Goal: Task Accomplishment & Management: Complete application form

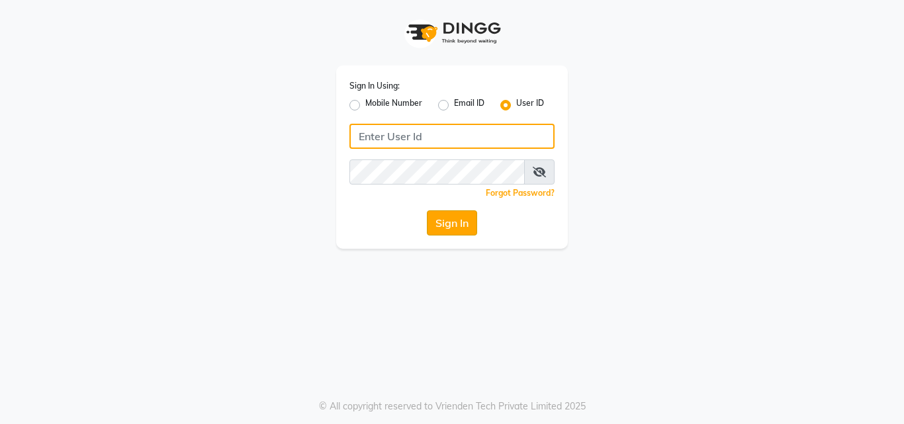
type input "divasalon"
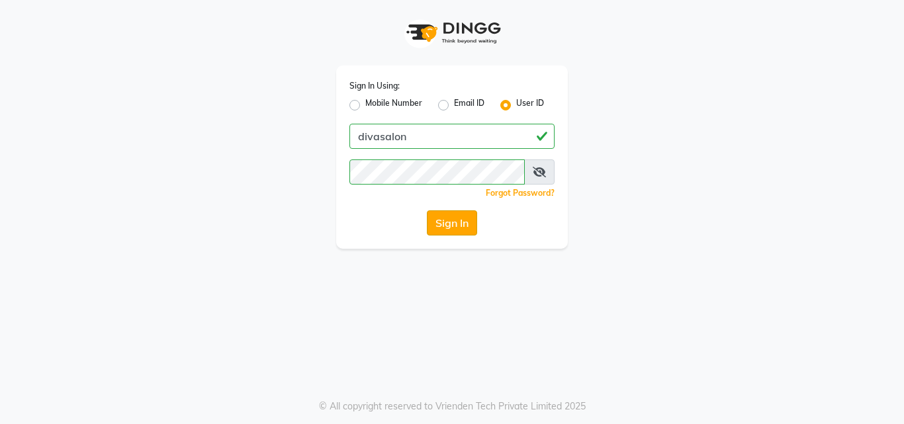
click at [431, 234] on button "Sign In" at bounding box center [452, 222] width 50 height 25
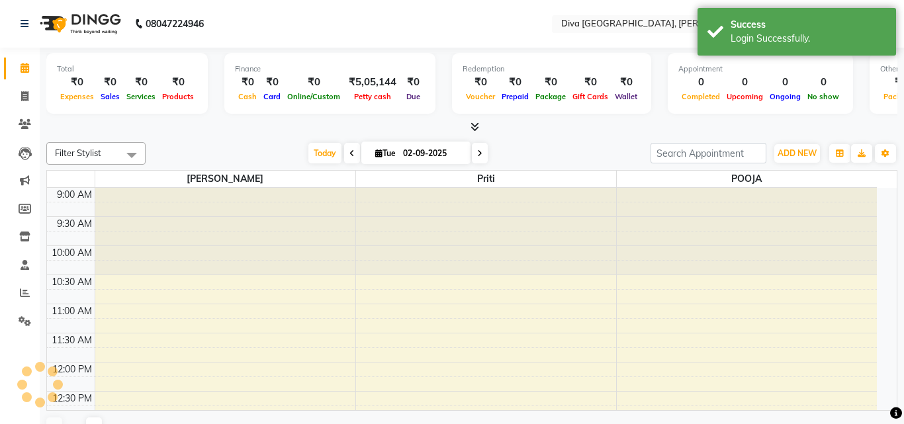
select select "en"
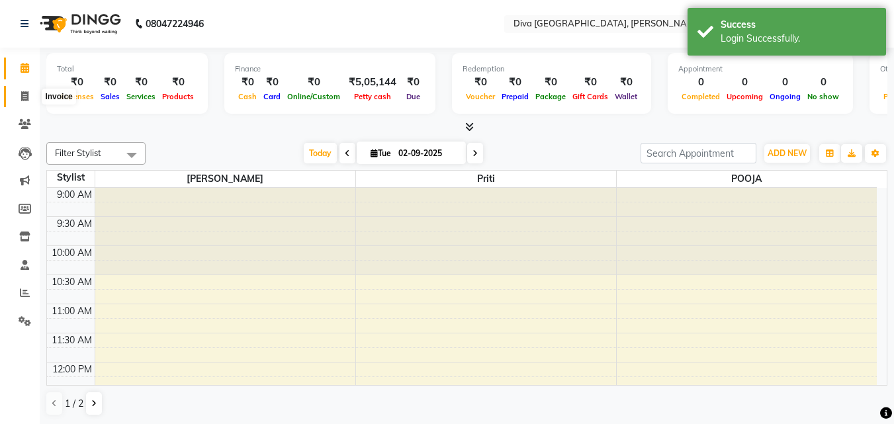
click at [27, 102] on span at bounding box center [24, 96] width 23 height 15
select select "service"
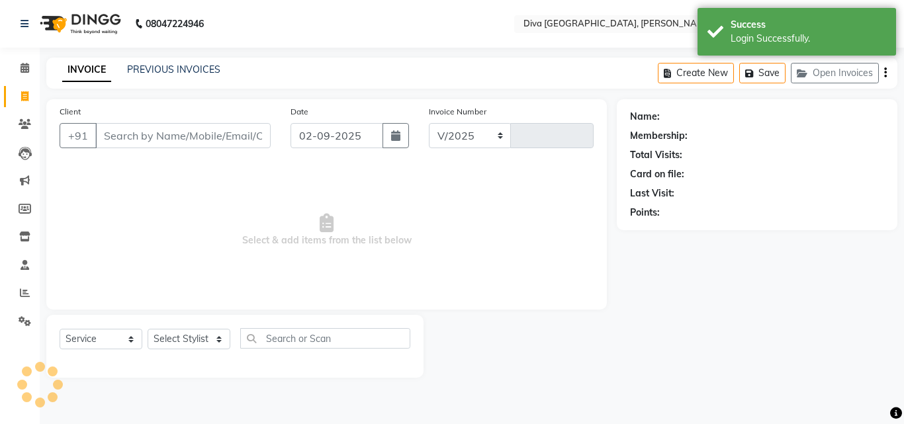
select select "671"
type input "1916"
click at [306, 141] on input "02-09-2025" at bounding box center [336, 135] width 93 height 25
select select "9"
select select "2025"
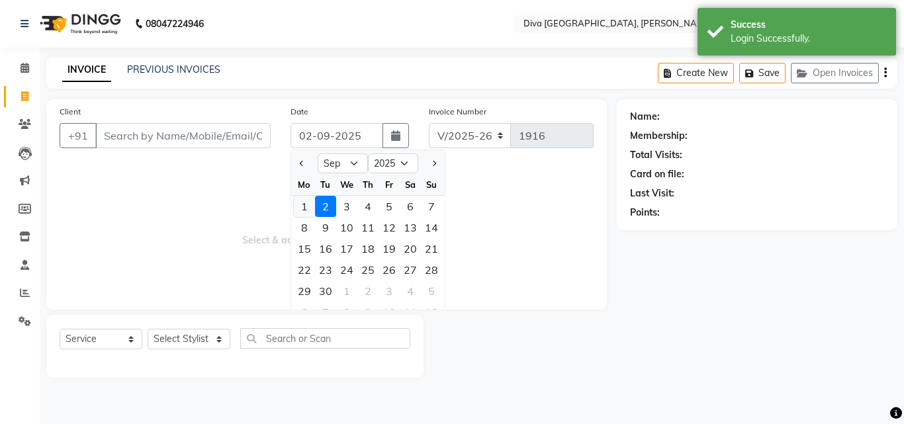
click at [305, 202] on div "1" at bounding box center [304, 206] width 21 height 21
type input "[DATE]"
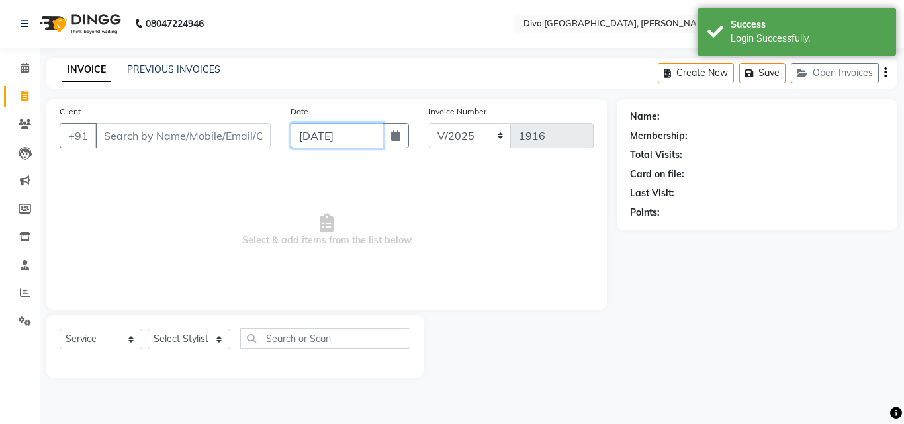
click at [308, 137] on input "[DATE]" at bounding box center [336, 135] width 93 height 25
select select "9"
select select "2025"
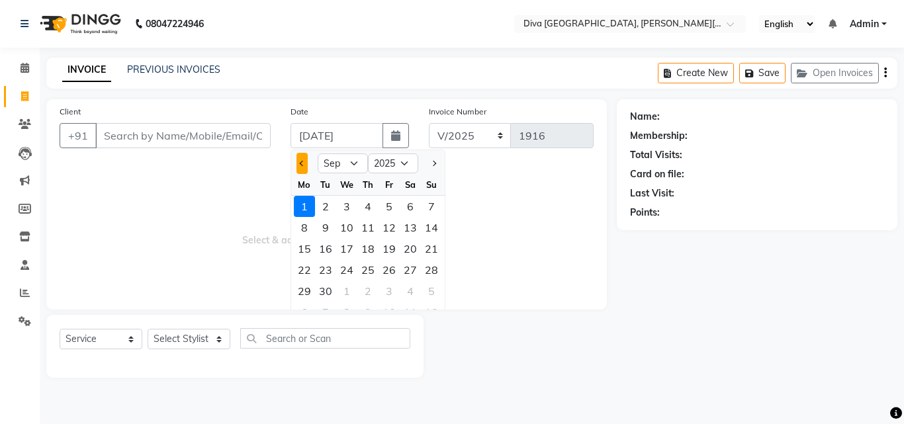
click at [298, 170] on button "Previous month" at bounding box center [301, 163] width 11 height 21
select select "8"
click at [433, 291] on div "31" at bounding box center [431, 290] width 21 height 21
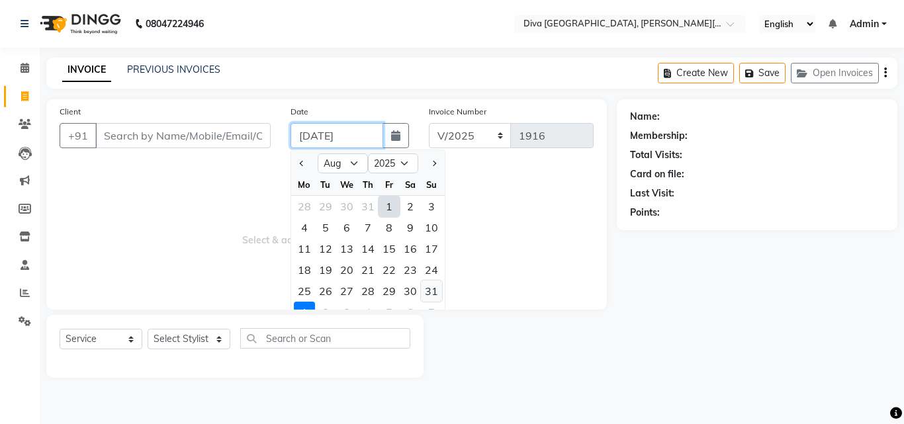
type input "[DATE]"
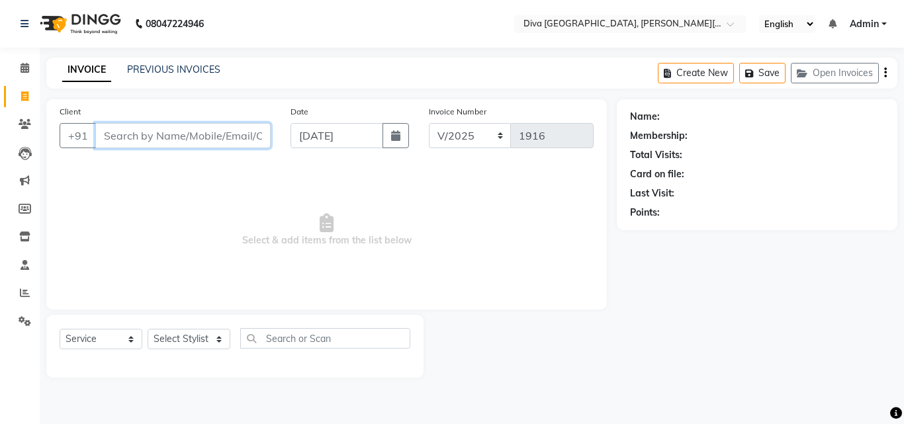
click at [114, 134] on input "Client" at bounding box center [182, 135] width 175 height 25
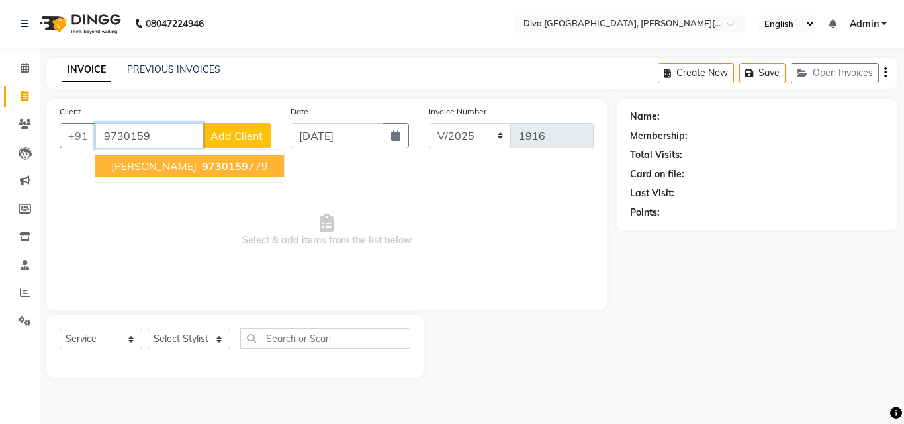
click at [118, 163] on span "[PERSON_NAME]" at bounding box center [153, 165] width 85 height 13
type input "9730159779"
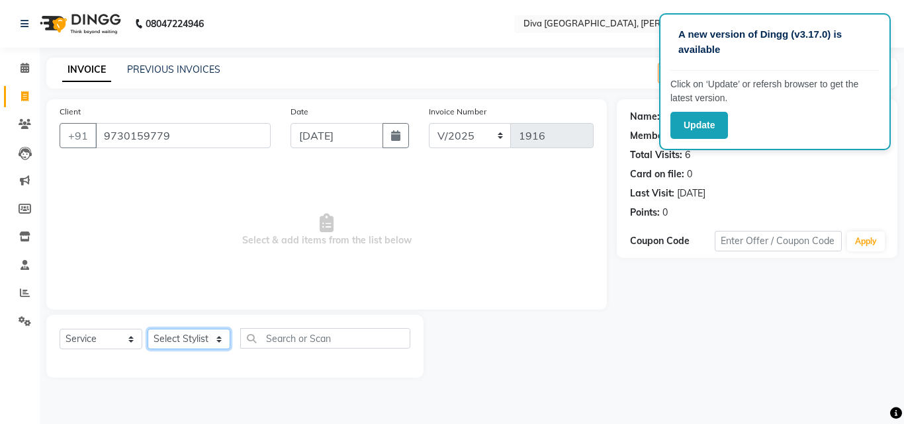
click at [159, 341] on select "Select Stylist Deepa Mam POOJA [PERSON_NAME]" at bounding box center [189, 339] width 83 height 21
select select "25942"
click at [148, 329] on select "Select Stylist Deepa Mam POOJA [PERSON_NAME]" at bounding box center [189, 339] width 83 height 21
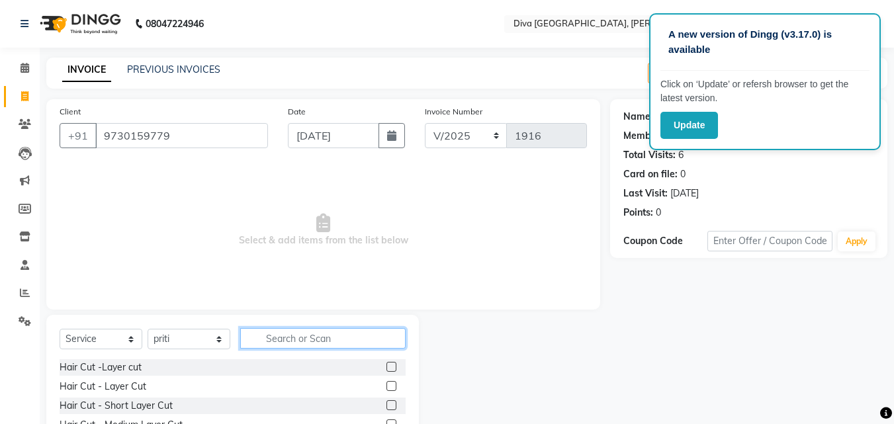
click at [266, 340] on input "text" at bounding box center [322, 338] width 165 height 21
type input "th"
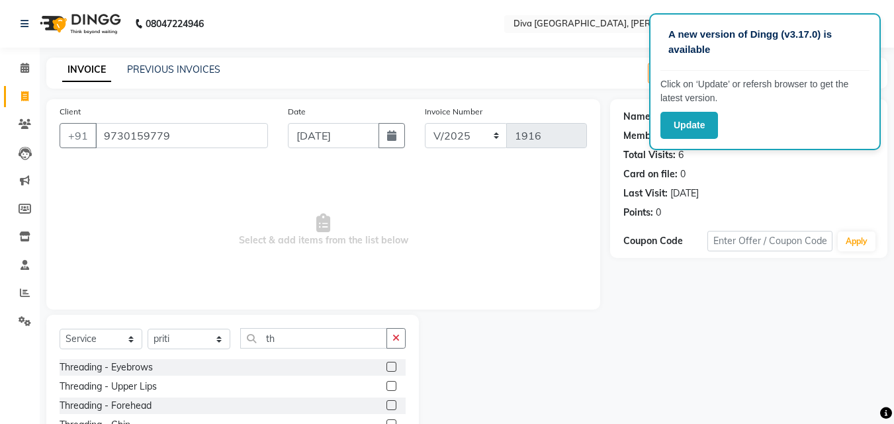
click at [386, 366] on label at bounding box center [391, 367] width 10 height 10
click at [386, 366] on input "checkbox" at bounding box center [390, 367] width 9 height 9
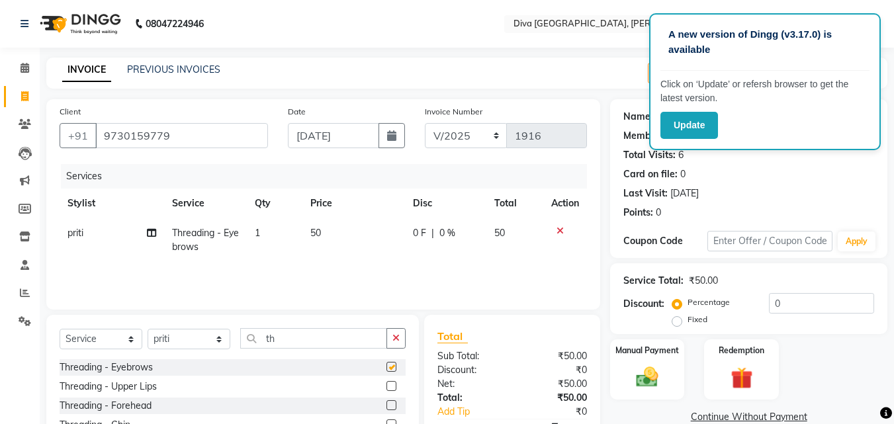
checkbox input "false"
click at [386, 404] on label at bounding box center [391, 405] width 10 height 10
click at [386, 404] on input "checkbox" at bounding box center [390, 406] width 9 height 9
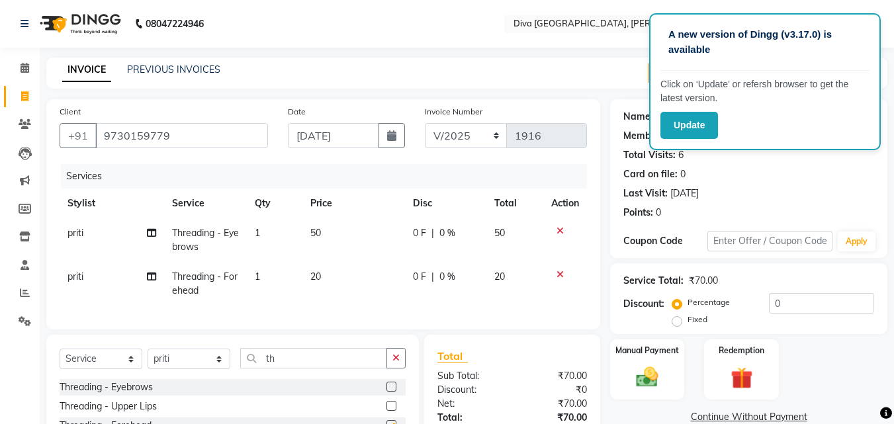
checkbox input "false"
click at [386, 411] on label at bounding box center [391, 406] width 10 height 10
click at [386, 411] on input "checkbox" at bounding box center [390, 406] width 9 height 9
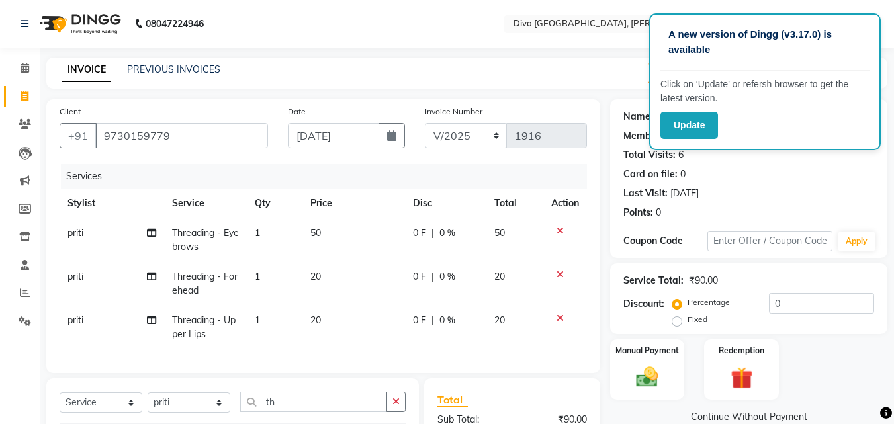
checkbox input "false"
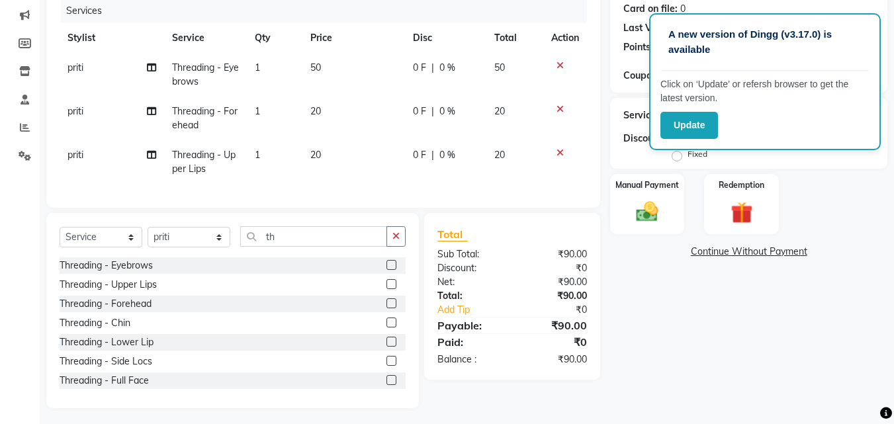
scroll to position [179, 0]
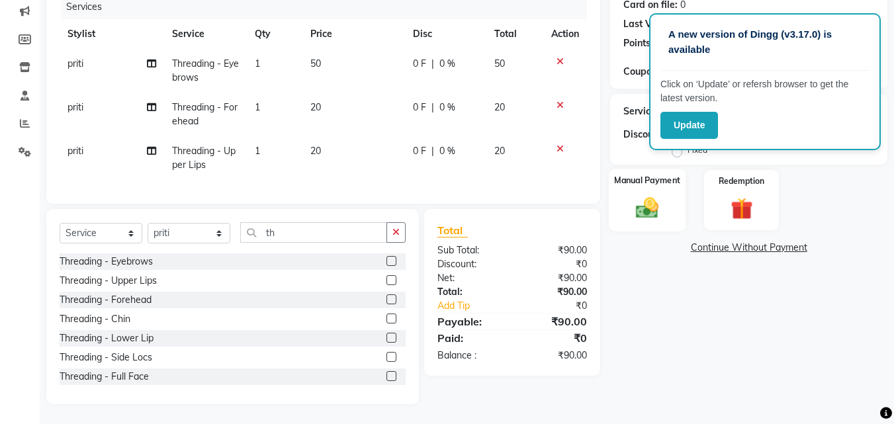
click at [656, 181] on div "Manual Payment" at bounding box center [647, 200] width 77 height 63
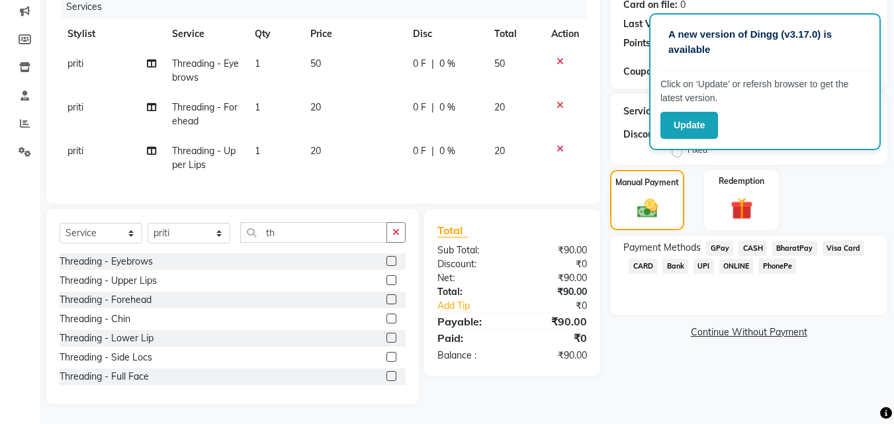
click at [712, 241] on span "GPay" at bounding box center [719, 248] width 27 height 15
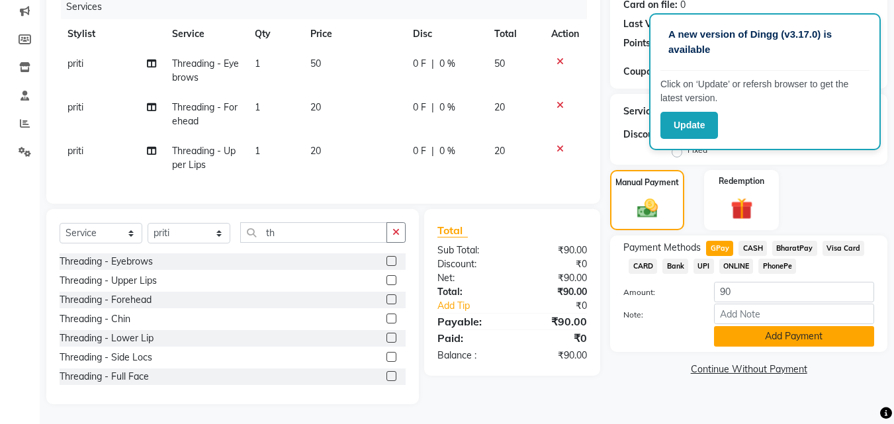
click at [749, 326] on button "Add Payment" at bounding box center [794, 336] width 160 height 21
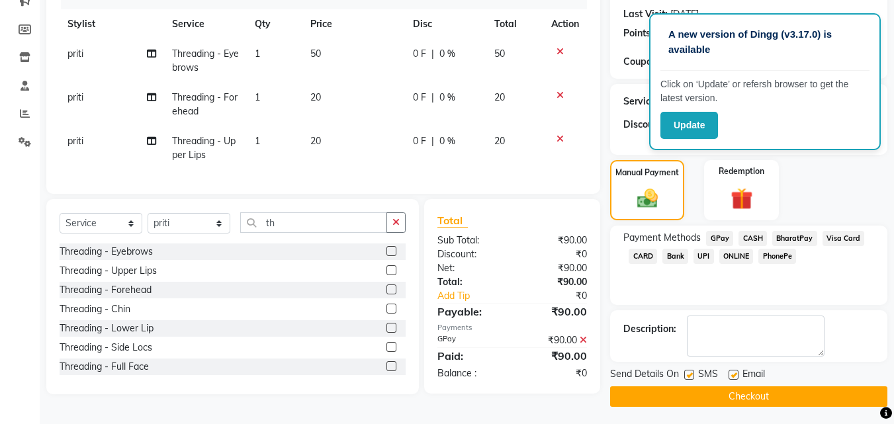
click at [765, 394] on button "Checkout" at bounding box center [748, 396] width 277 height 21
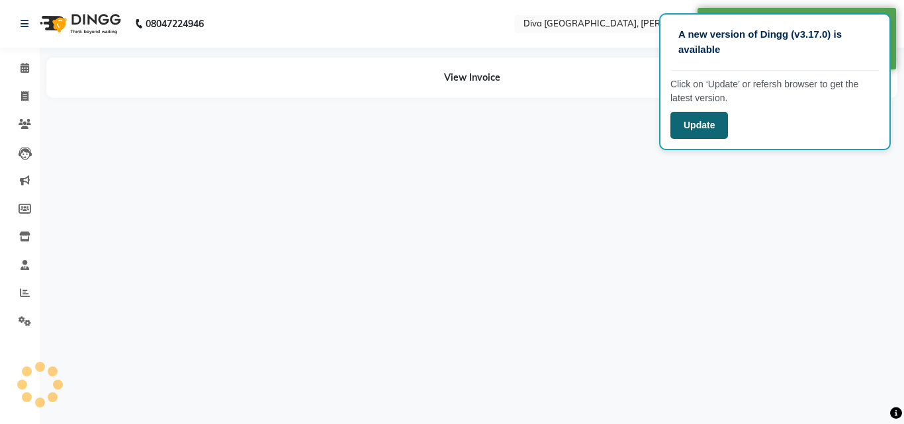
click at [687, 121] on button "Update" at bounding box center [699, 125] width 58 height 27
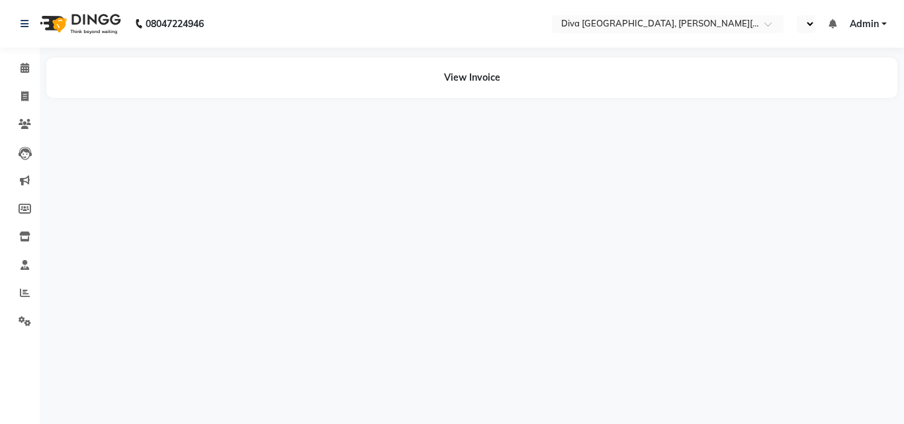
select select "en"
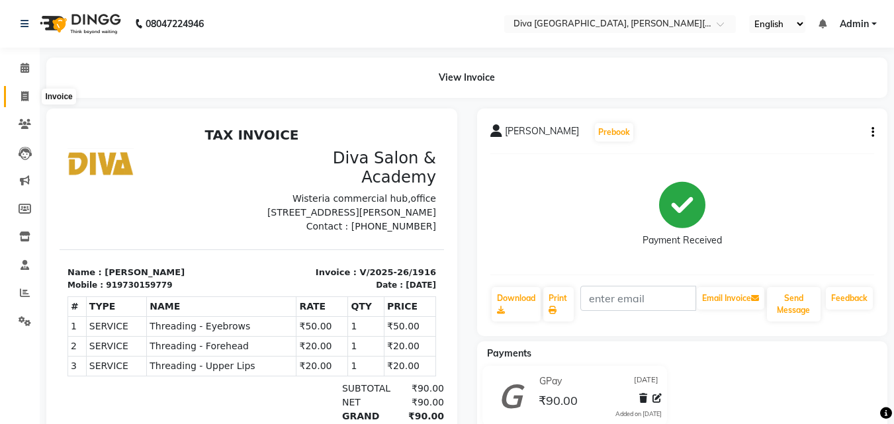
click at [24, 98] on icon at bounding box center [24, 96] width 7 height 10
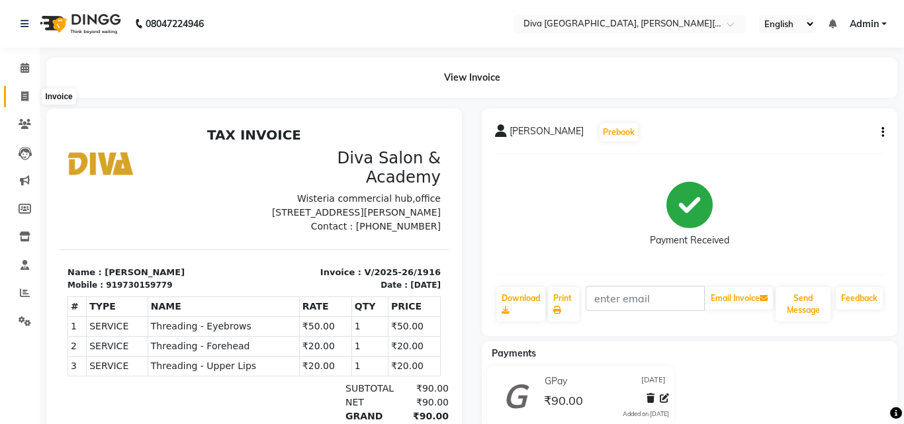
select select "service"
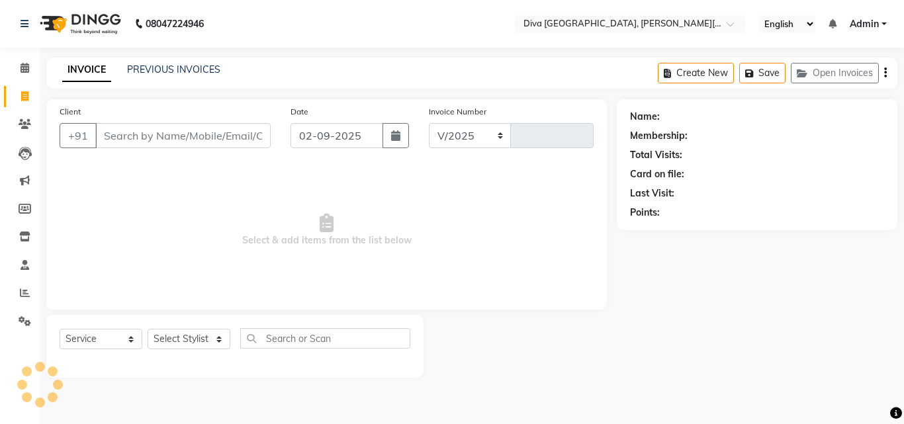
select select "671"
type input "1917"
click at [296, 136] on input "02-09-2025" at bounding box center [336, 135] width 93 height 25
select select "9"
select select "2025"
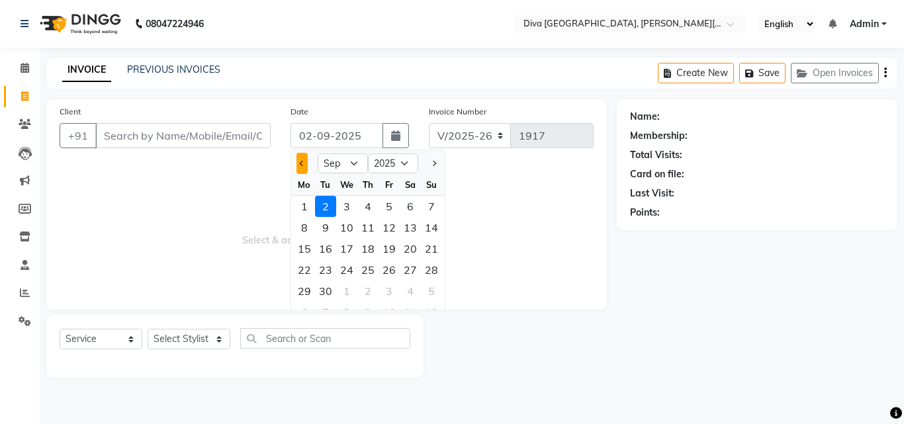
click at [303, 166] on button "Previous month" at bounding box center [301, 163] width 11 height 21
select select "8"
click at [427, 292] on div "31" at bounding box center [431, 290] width 21 height 21
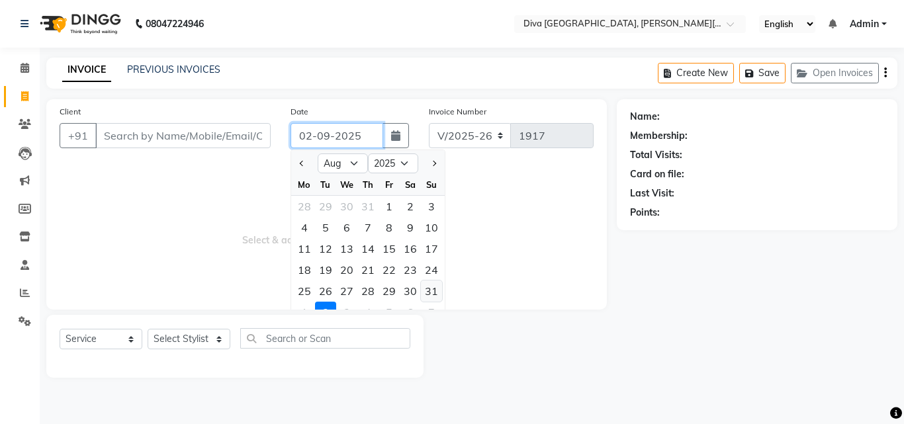
type input "[DATE]"
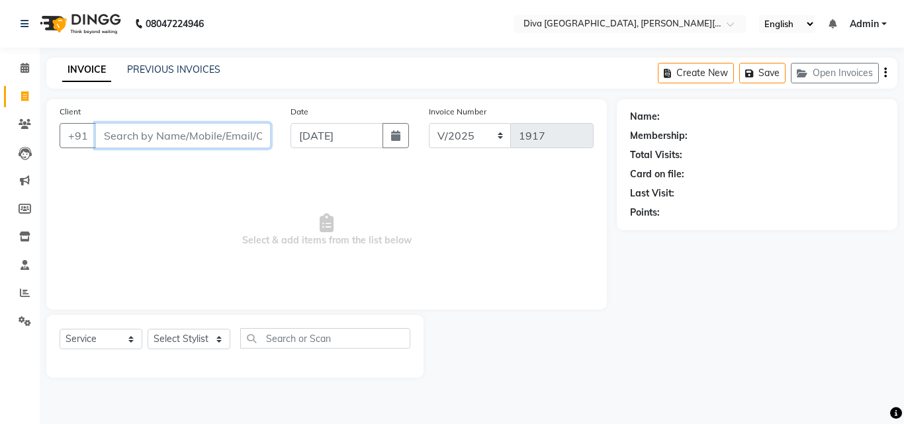
click at [108, 143] on input "Client" at bounding box center [182, 135] width 175 height 25
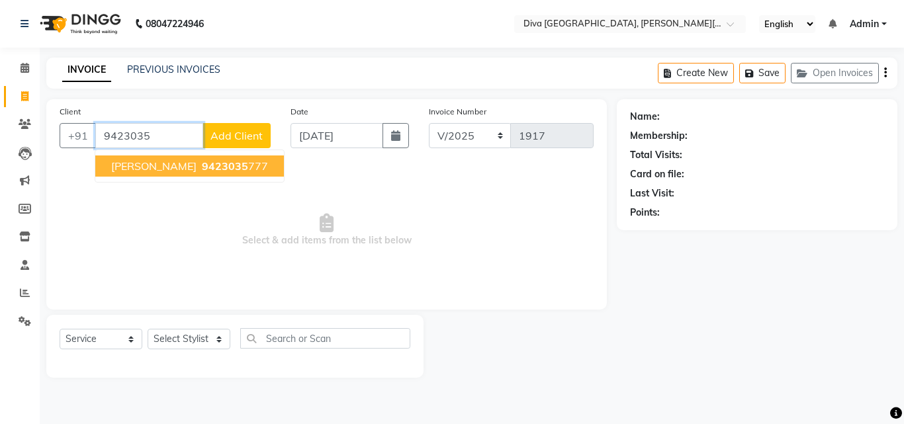
click at [136, 165] on span "Trupti" at bounding box center [153, 165] width 85 height 13
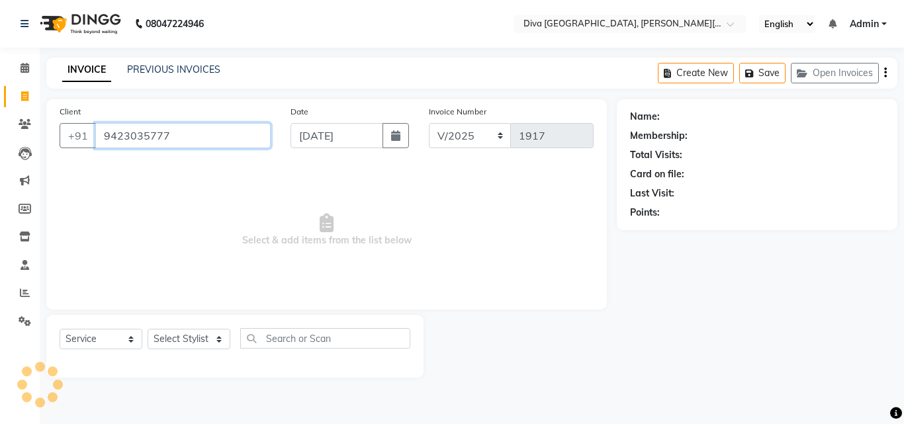
type input "9423035777"
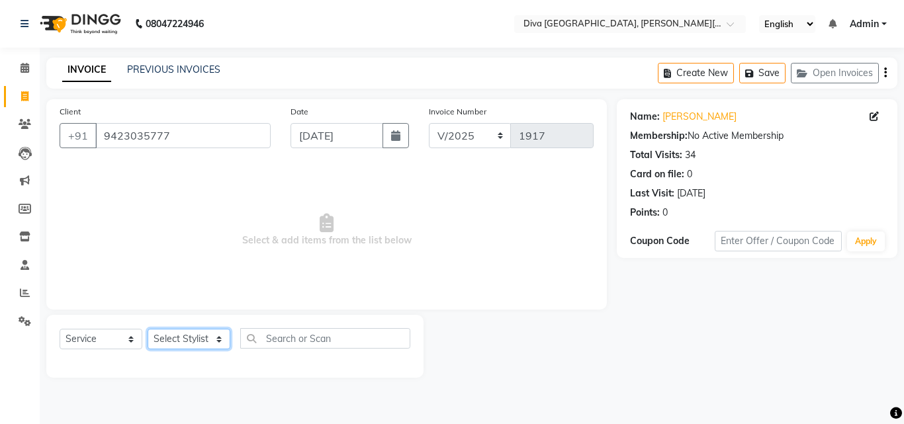
click at [167, 343] on select "Select Stylist Deepa Mam POOJA [PERSON_NAME]" at bounding box center [189, 339] width 83 height 21
select select "25942"
click at [148, 329] on select "Select Stylist Deepa Mam POOJA [PERSON_NAME]" at bounding box center [189, 339] width 83 height 21
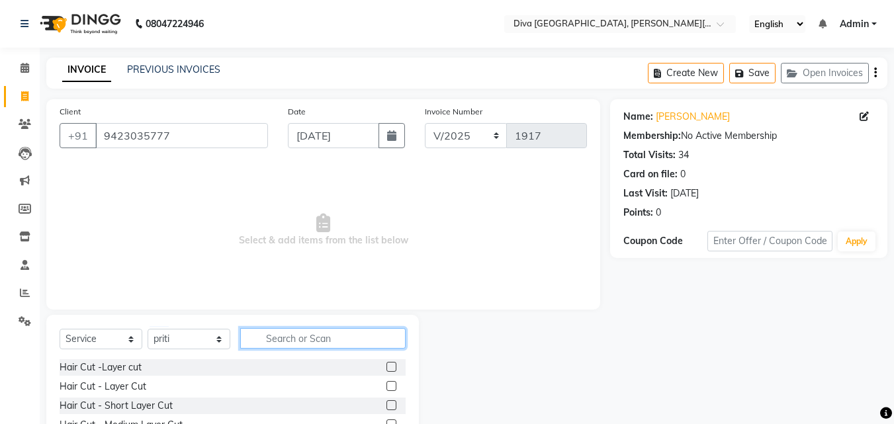
click at [269, 339] on input "text" at bounding box center [322, 338] width 165 height 21
type input "th"
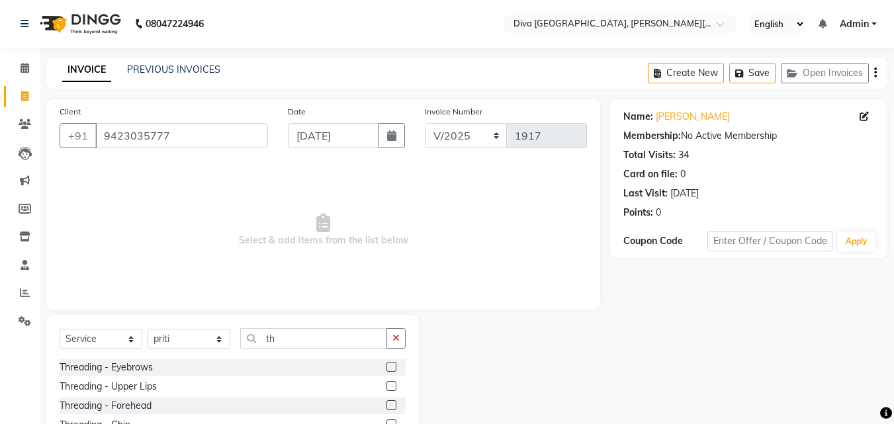
click at [386, 367] on label at bounding box center [391, 367] width 10 height 10
click at [386, 367] on input "checkbox" at bounding box center [390, 367] width 9 height 9
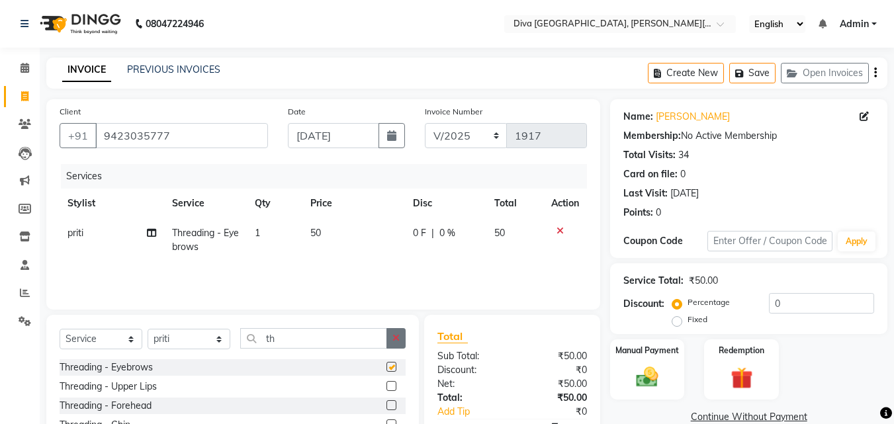
checkbox input "false"
click at [395, 343] on button "button" at bounding box center [395, 338] width 19 height 21
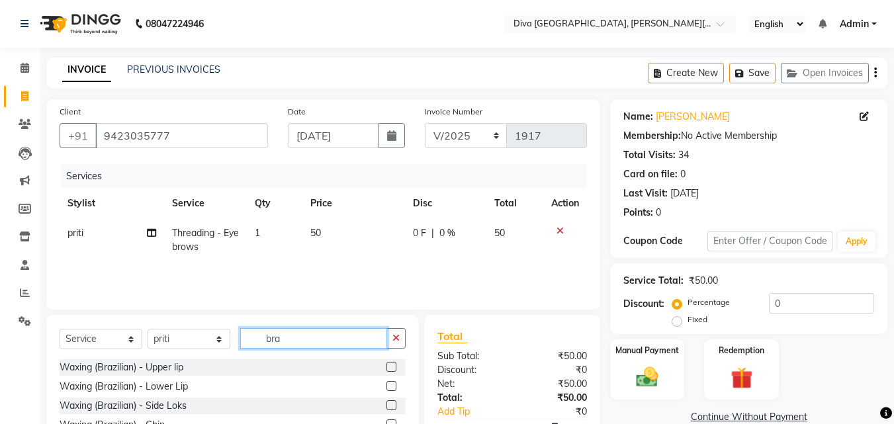
type input "bra"
click at [386, 368] on label at bounding box center [391, 367] width 10 height 10
click at [386, 368] on input "checkbox" at bounding box center [390, 367] width 9 height 9
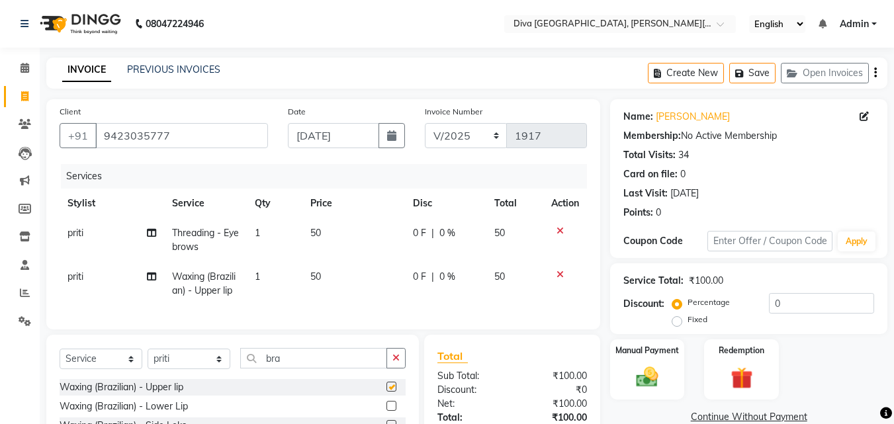
checkbox input "false"
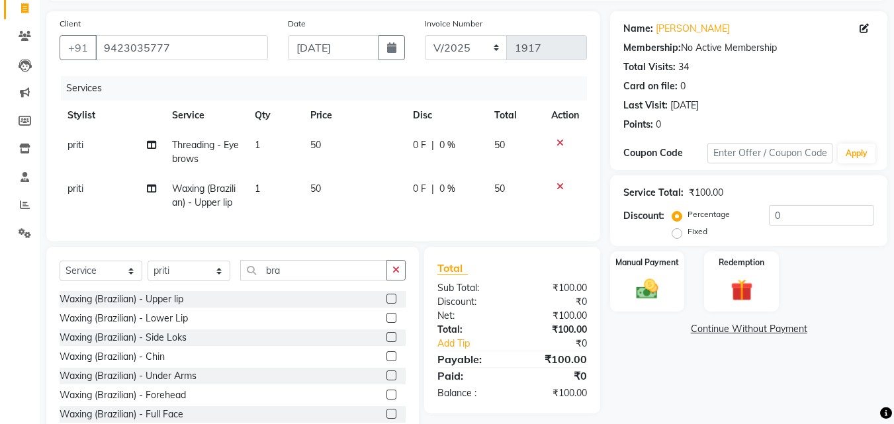
scroll to position [136, 0]
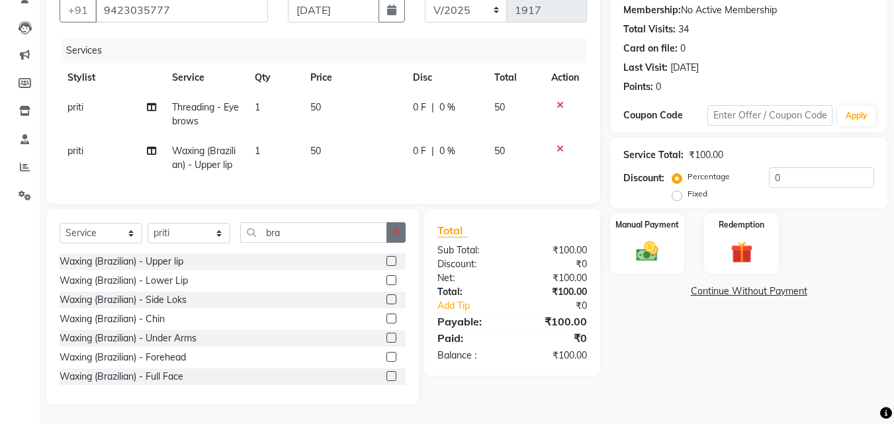
click at [396, 230] on icon "button" at bounding box center [395, 232] width 7 height 9
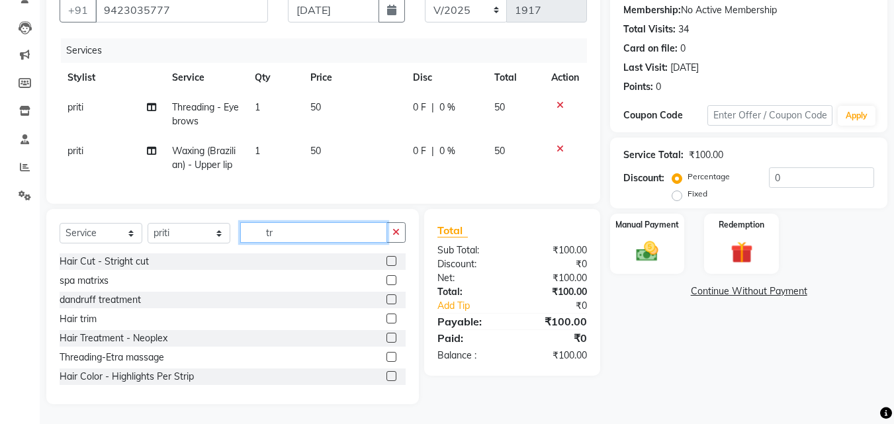
type input "tr"
click at [386, 318] on label at bounding box center [391, 319] width 10 height 10
click at [386, 318] on input "checkbox" at bounding box center [390, 319] width 9 height 9
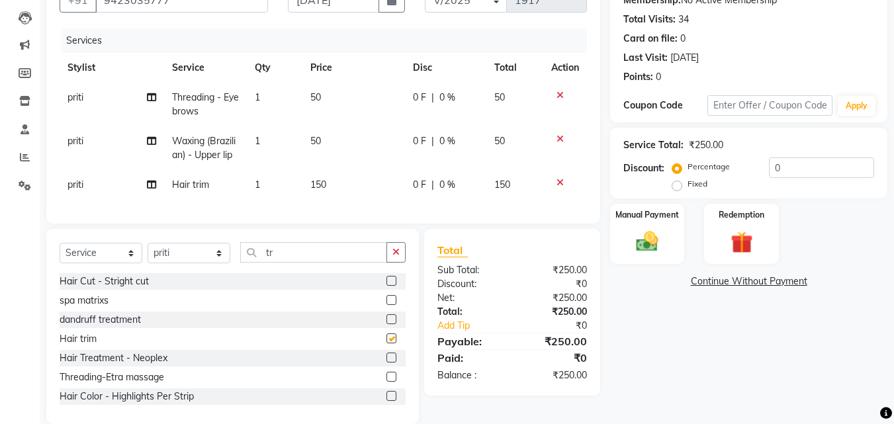
checkbox input "false"
click at [652, 253] on img at bounding box center [646, 241] width 37 height 26
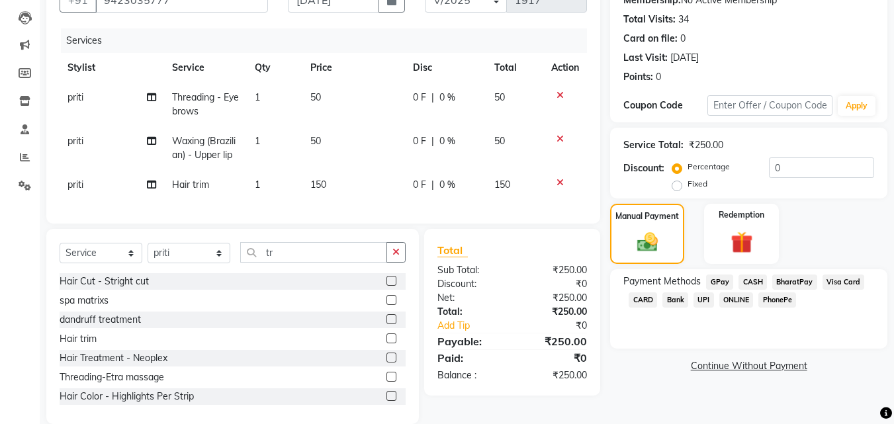
click at [722, 280] on span "GPay" at bounding box center [719, 282] width 27 height 15
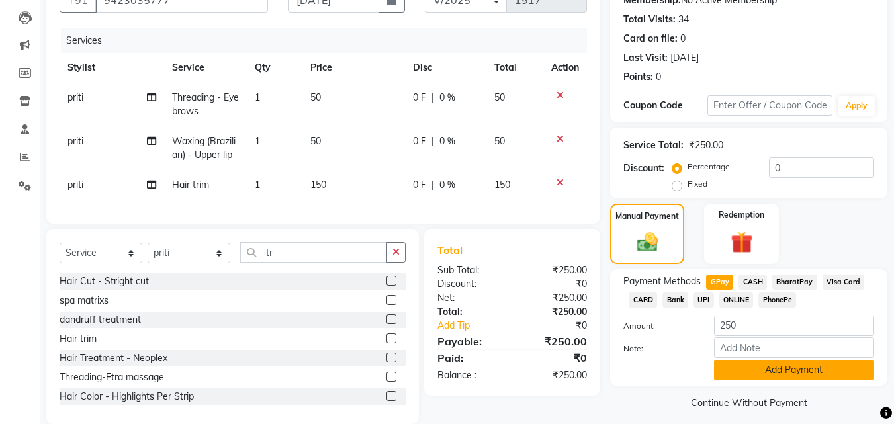
click at [765, 367] on button "Add Payment" at bounding box center [794, 370] width 160 height 21
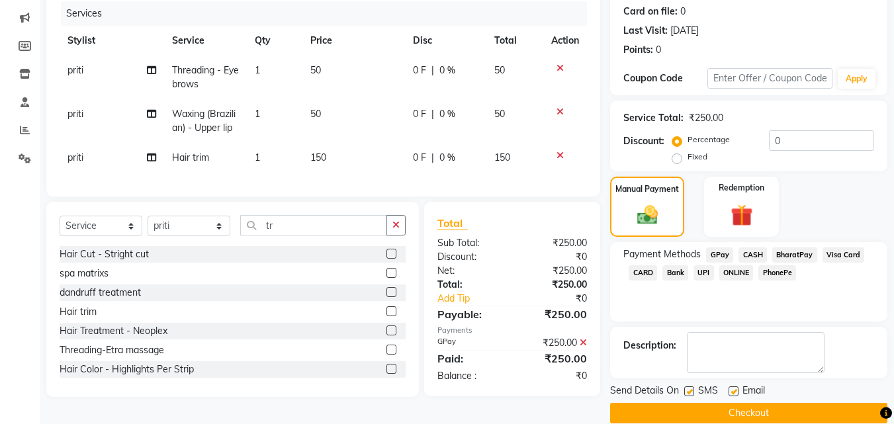
scroll to position [182, 0]
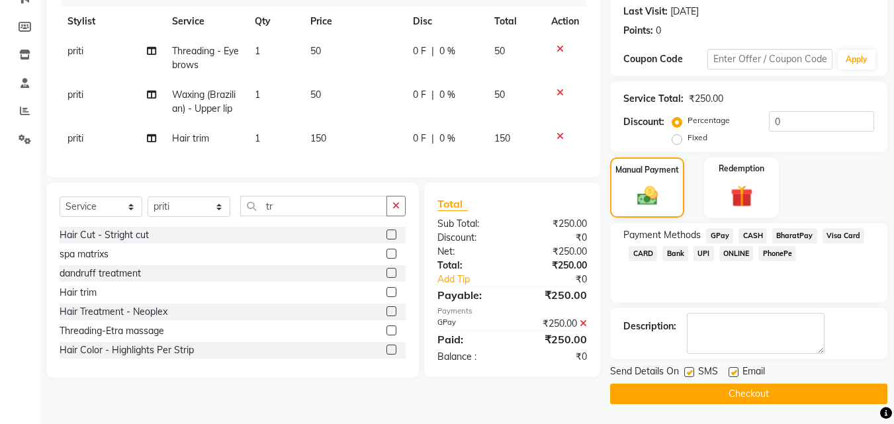
click at [833, 391] on button "Checkout" at bounding box center [748, 394] width 277 height 21
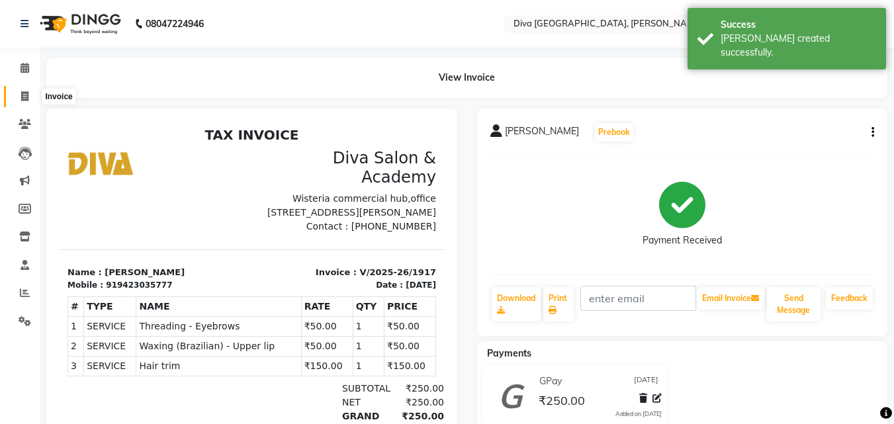
click at [25, 94] on icon at bounding box center [24, 96] width 7 height 10
select select "service"
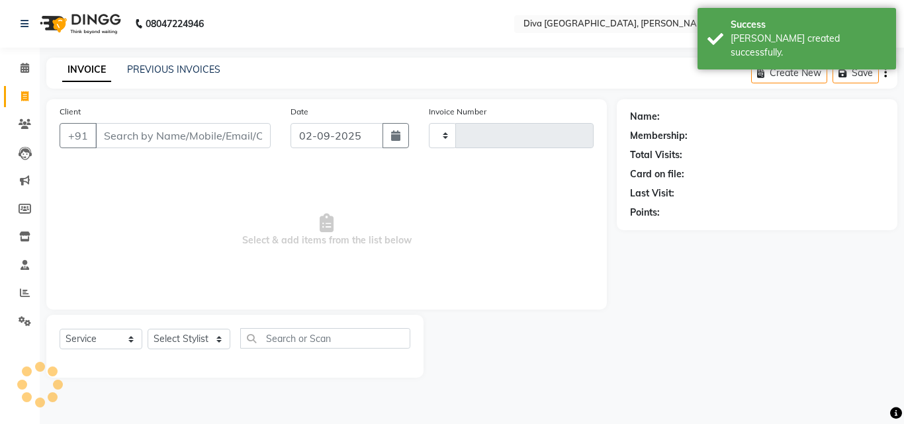
type input "1918"
select select "671"
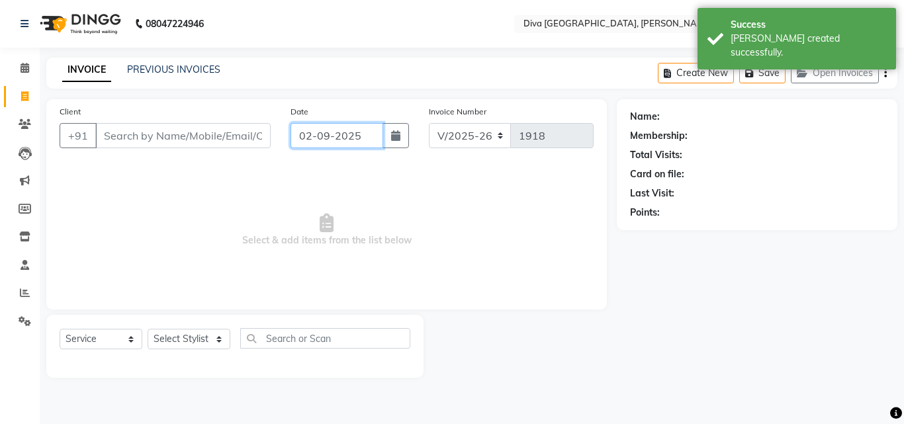
click at [314, 142] on input "02-09-2025" at bounding box center [336, 135] width 93 height 25
select select "9"
select select "2025"
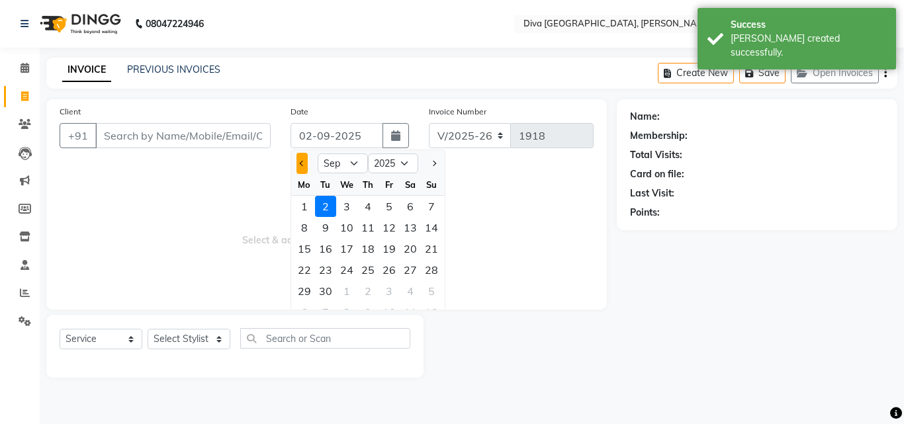
click at [302, 156] on button "Previous month" at bounding box center [301, 163] width 11 height 21
select select "8"
click at [432, 291] on div "31" at bounding box center [431, 290] width 21 height 21
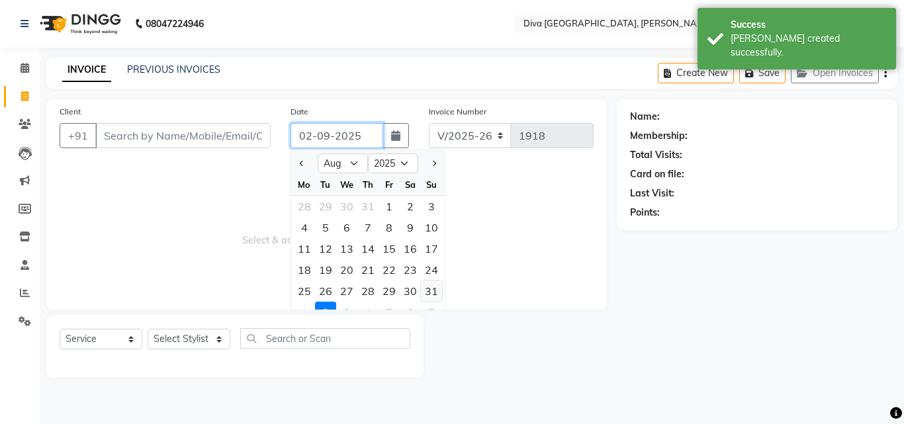
type input "[DATE]"
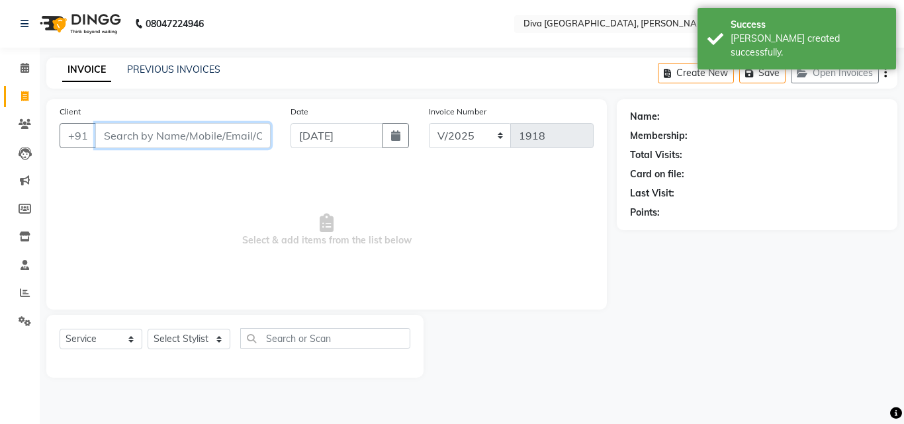
click at [107, 138] on input "Client" at bounding box center [182, 135] width 175 height 25
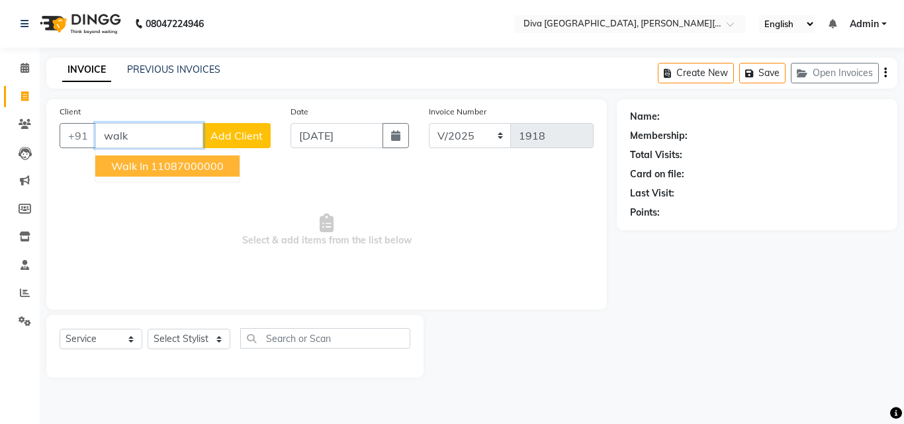
click at [138, 166] on span "Walk In" at bounding box center [129, 165] width 37 height 13
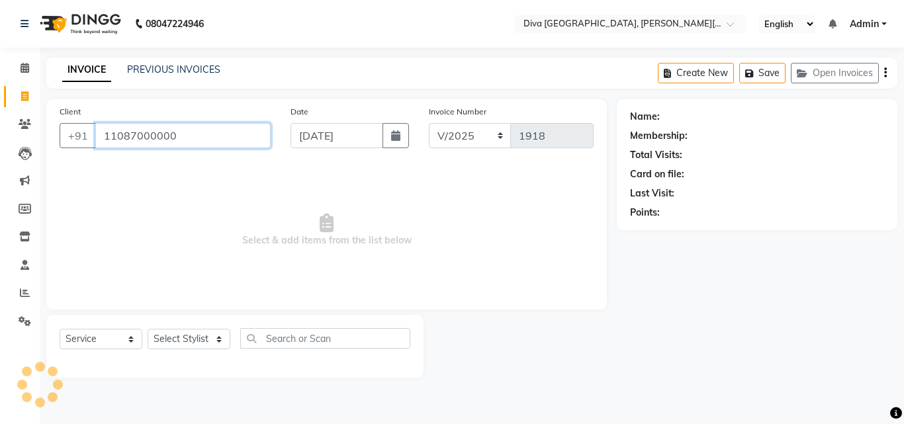
type input "11087000000"
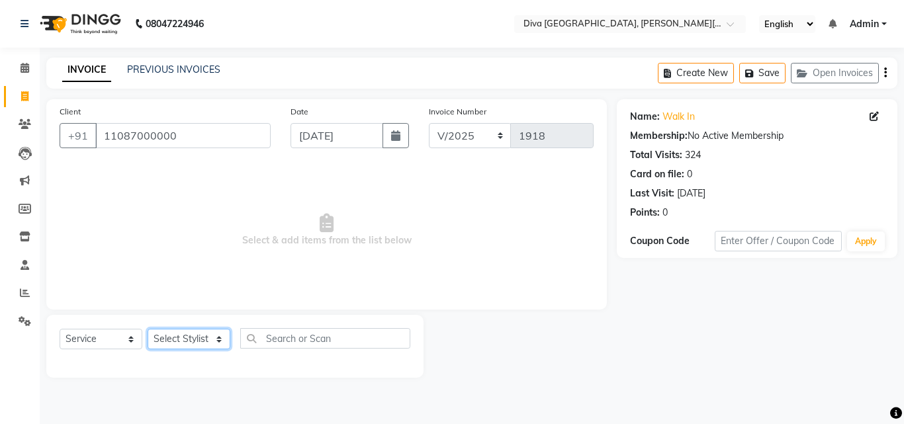
click at [171, 334] on select "Select Stylist Deepa Mam POOJA [PERSON_NAME]" at bounding box center [189, 339] width 83 height 21
select select "25942"
click at [148, 329] on select "Select Stylist Deepa Mam POOJA [PERSON_NAME]" at bounding box center [189, 339] width 83 height 21
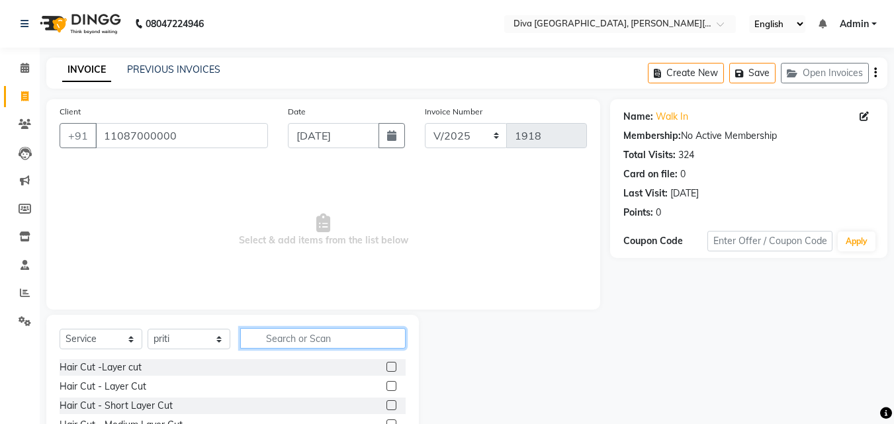
click at [270, 336] on input "text" at bounding box center [322, 338] width 165 height 21
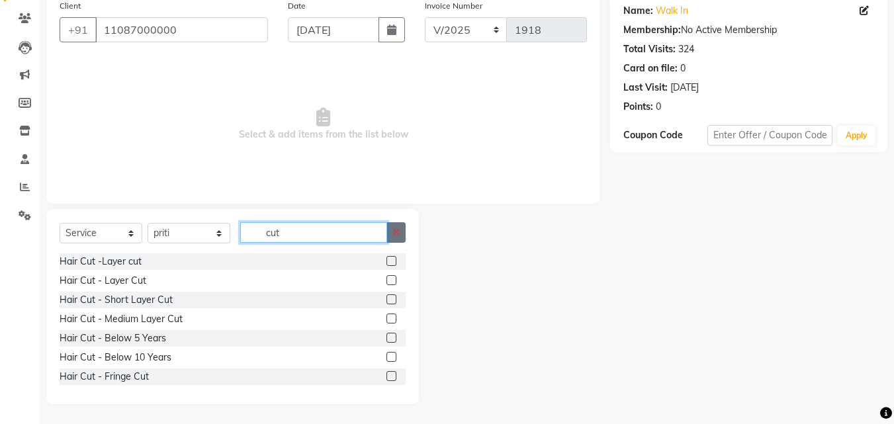
type input "cut"
click at [396, 232] on icon "button" at bounding box center [395, 232] width 7 height 9
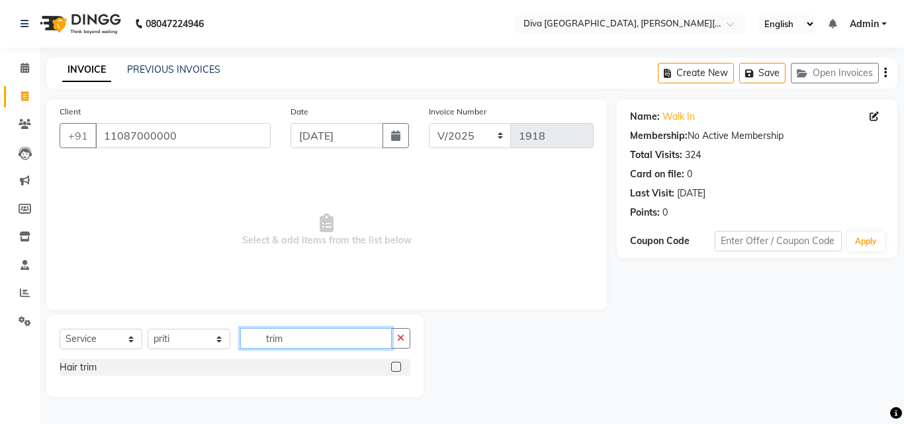
type input "trim"
click at [395, 366] on label at bounding box center [396, 367] width 10 height 10
click at [395, 366] on input "checkbox" at bounding box center [395, 367] width 9 height 9
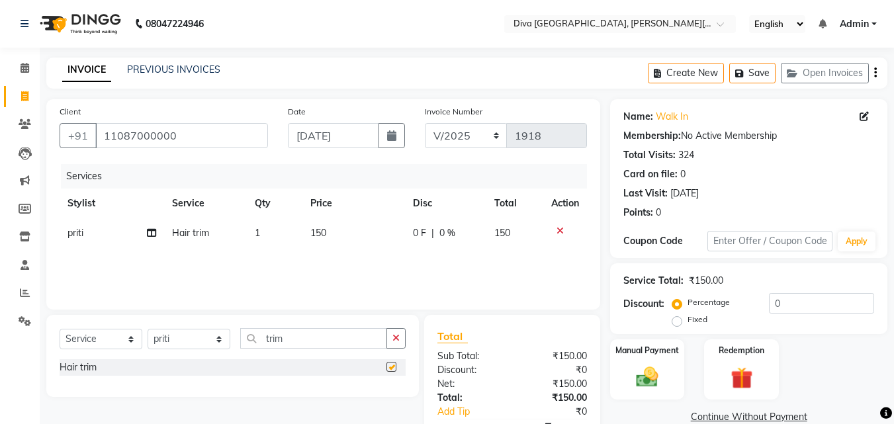
checkbox input "false"
click at [321, 236] on span "150" at bounding box center [318, 233] width 16 height 12
select select "25942"
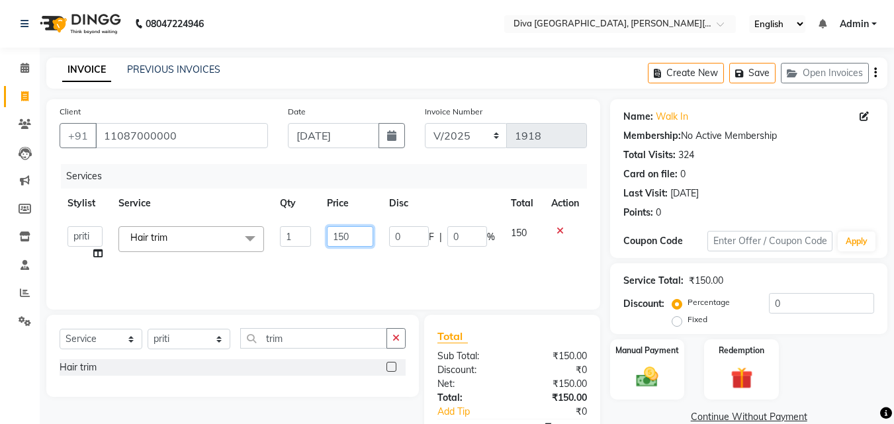
click at [343, 237] on input "150" at bounding box center [350, 236] width 46 height 21
type input "100"
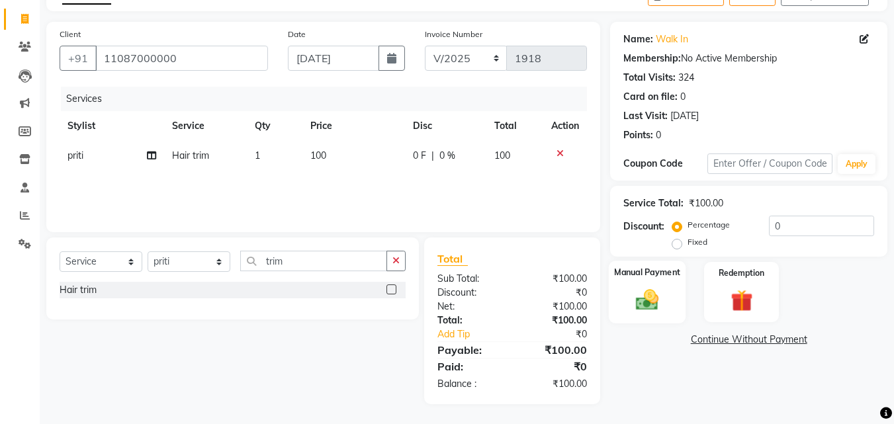
click at [656, 306] on img at bounding box center [646, 299] width 37 height 26
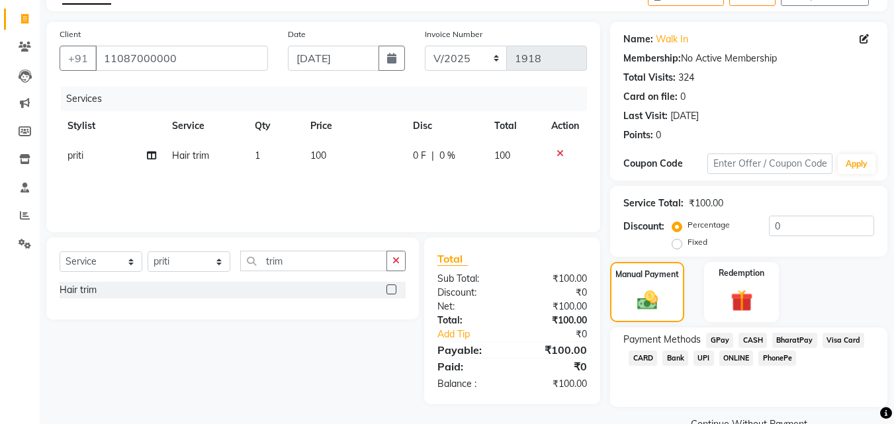
click at [751, 339] on span "CASH" at bounding box center [752, 340] width 28 height 15
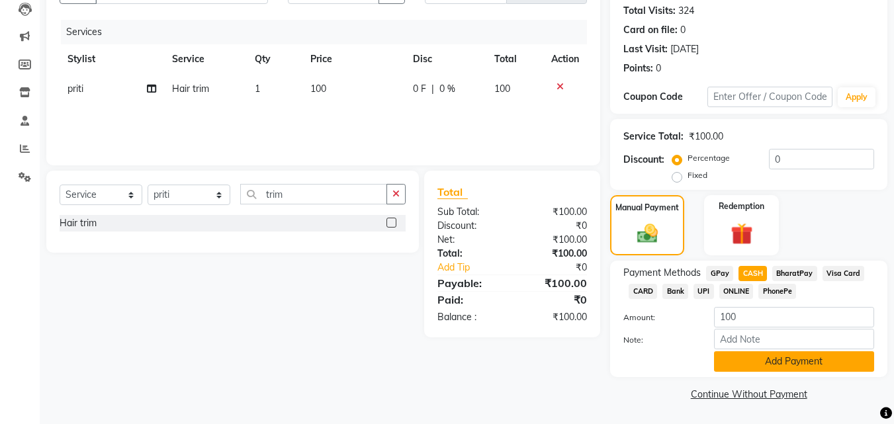
click at [816, 362] on button "Add Payment" at bounding box center [794, 361] width 160 height 21
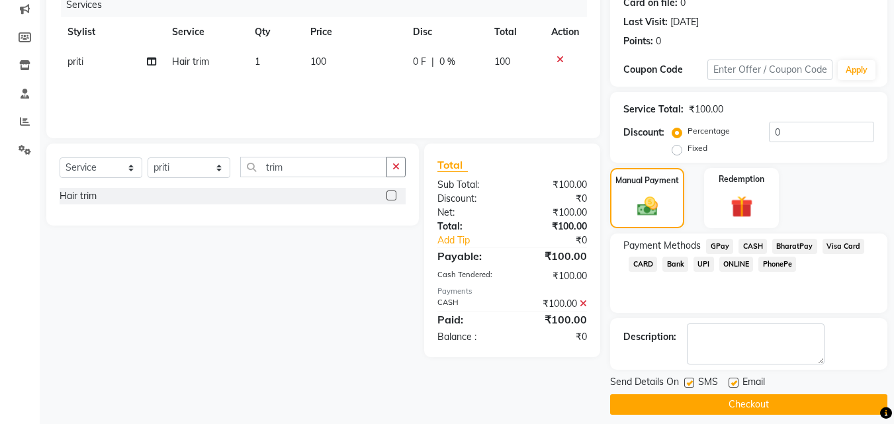
scroll to position [182, 0]
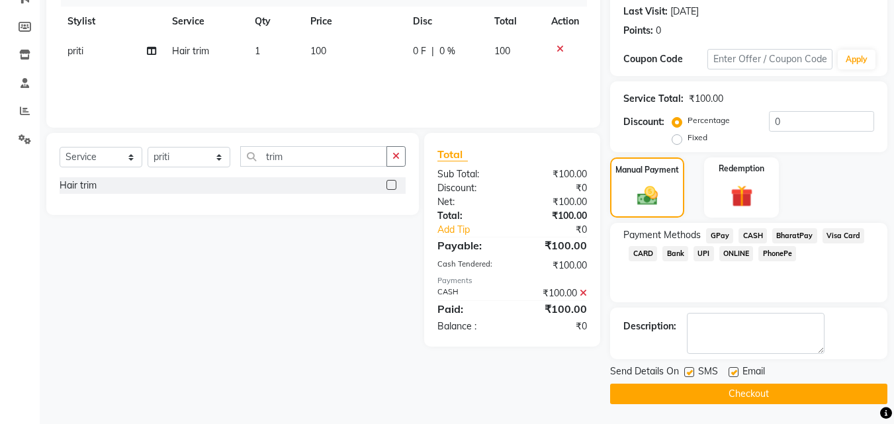
click at [850, 398] on button "Checkout" at bounding box center [748, 394] width 277 height 21
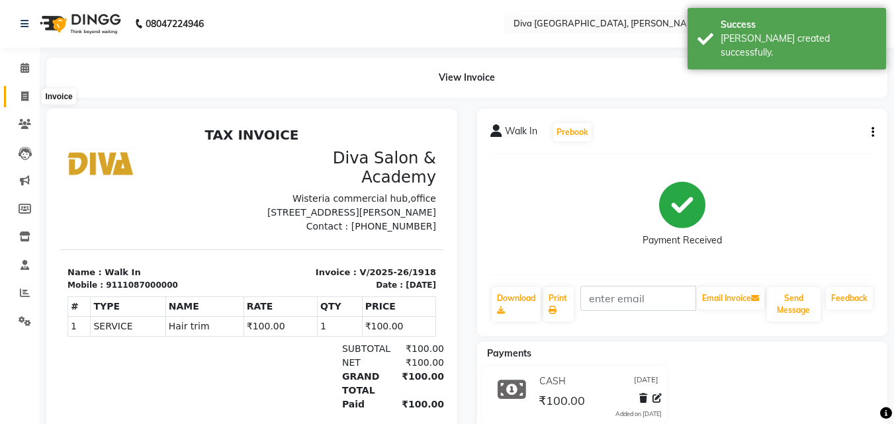
click at [26, 96] on icon at bounding box center [24, 96] width 7 height 10
select select "service"
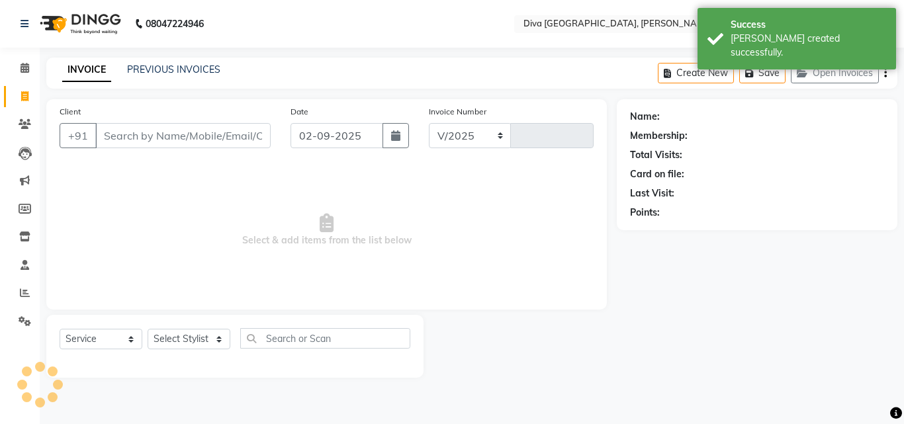
select select "671"
type input "1919"
click at [308, 136] on input "02-09-2025" at bounding box center [336, 135] width 93 height 25
select select "9"
select select "2025"
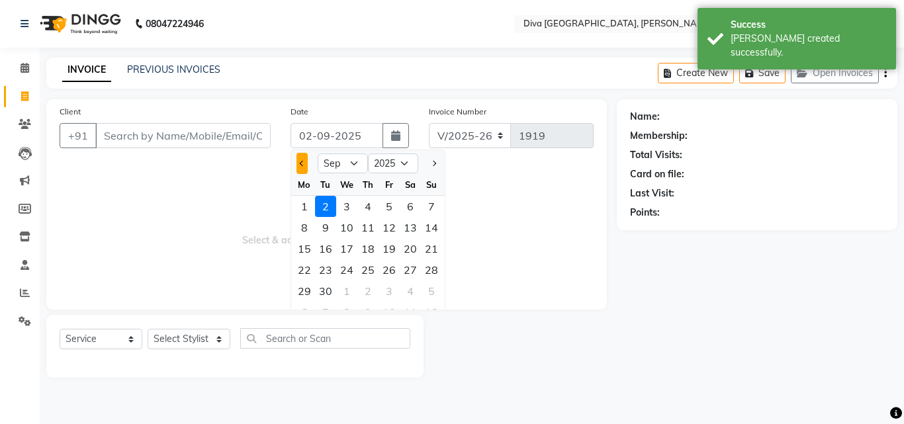
click at [300, 161] on span "Previous month" at bounding box center [302, 163] width 5 height 5
select select "8"
click at [429, 295] on div "31" at bounding box center [431, 290] width 21 height 21
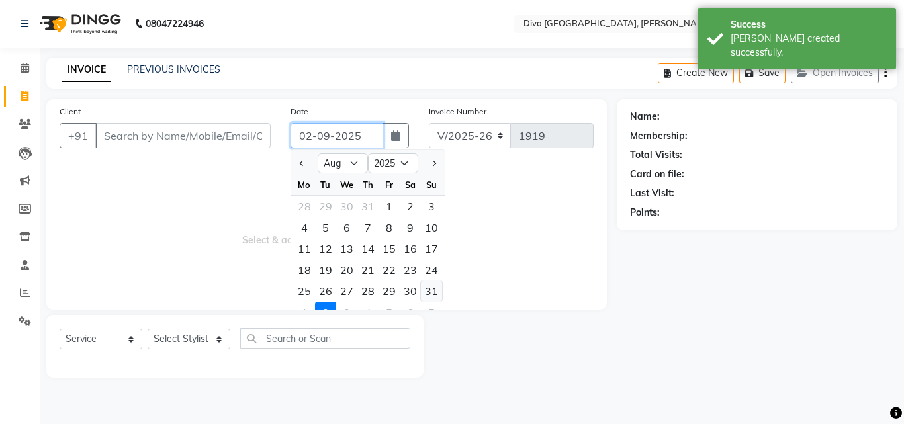
type input "[DATE]"
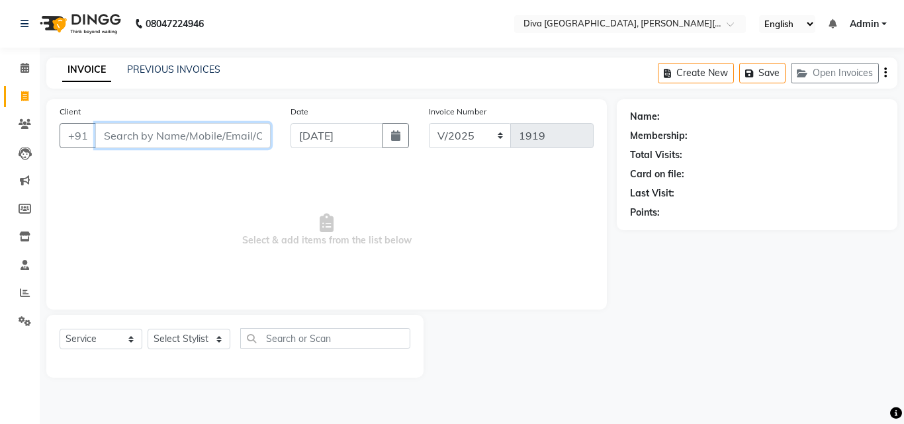
click at [108, 134] on input "Client" at bounding box center [182, 135] width 175 height 25
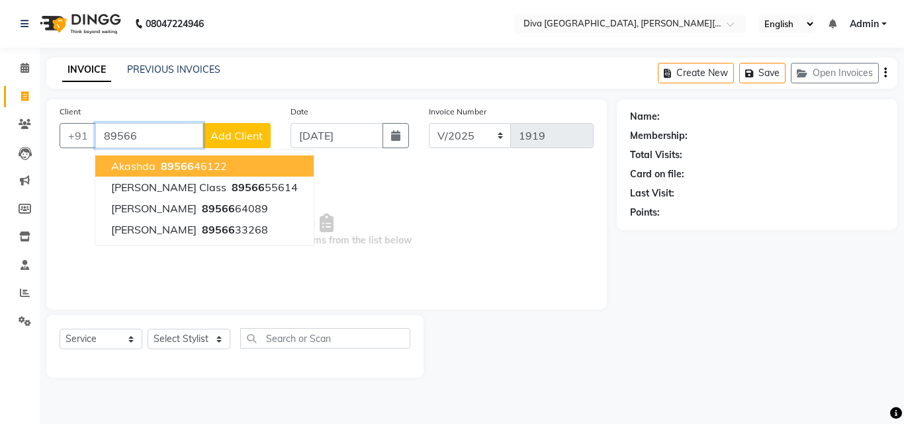
click at [141, 171] on span "Akashda" at bounding box center [133, 165] width 44 height 13
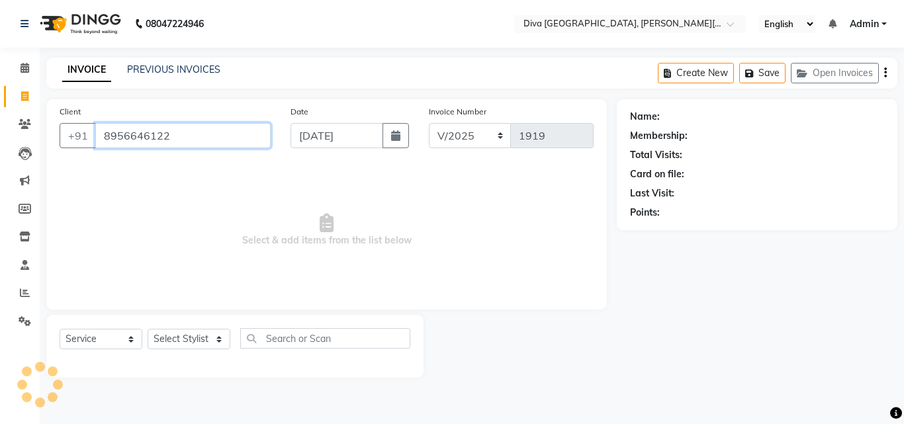
type input "8956646122"
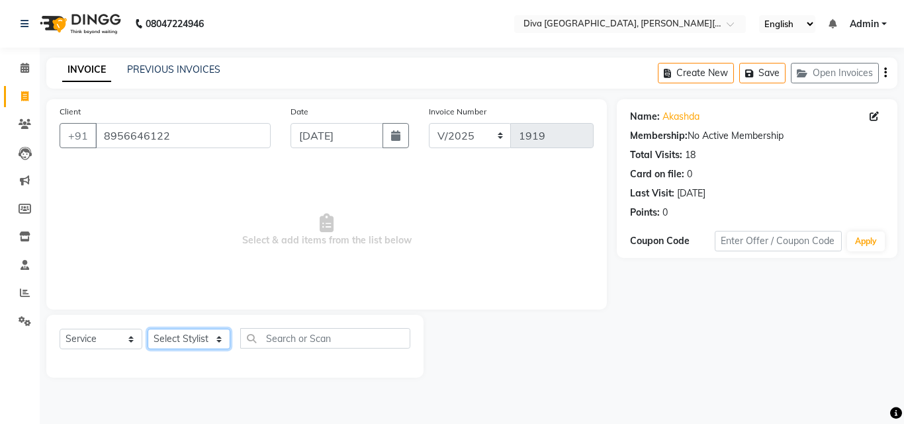
click at [172, 335] on select "Select Stylist Deepa Mam POOJA [PERSON_NAME]" at bounding box center [189, 339] width 83 height 21
select select "25942"
click at [148, 329] on select "Select Stylist Deepa Mam POOJA [PERSON_NAME]" at bounding box center [189, 339] width 83 height 21
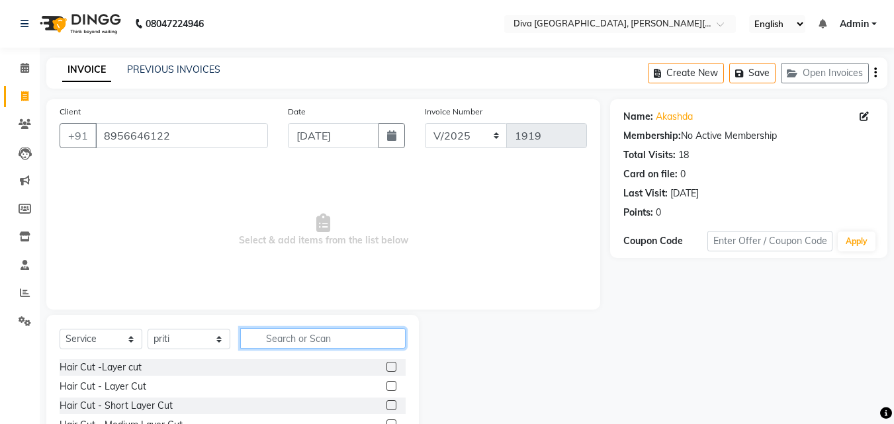
click at [265, 330] on input "text" at bounding box center [322, 338] width 165 height 21
type input "th"
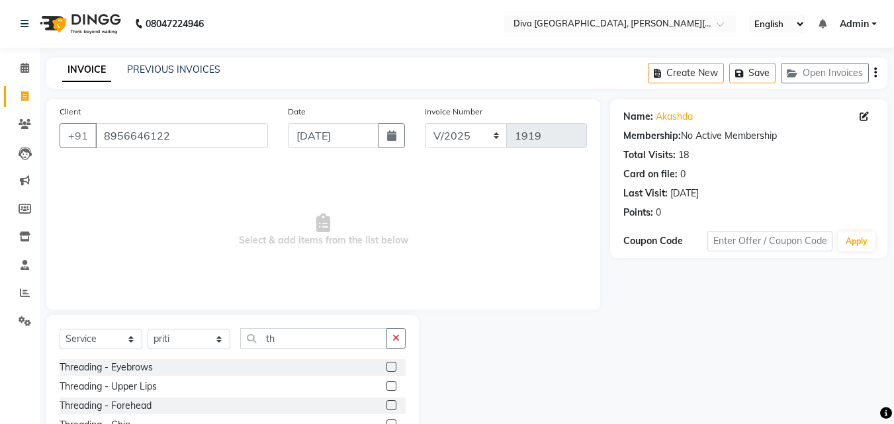
click at [386, 366] on label at bounding box center [391, 367] width 10 height 10
click at [386, 366] on input "checkbox" at bounding box center [390, 367] width 9 height 9
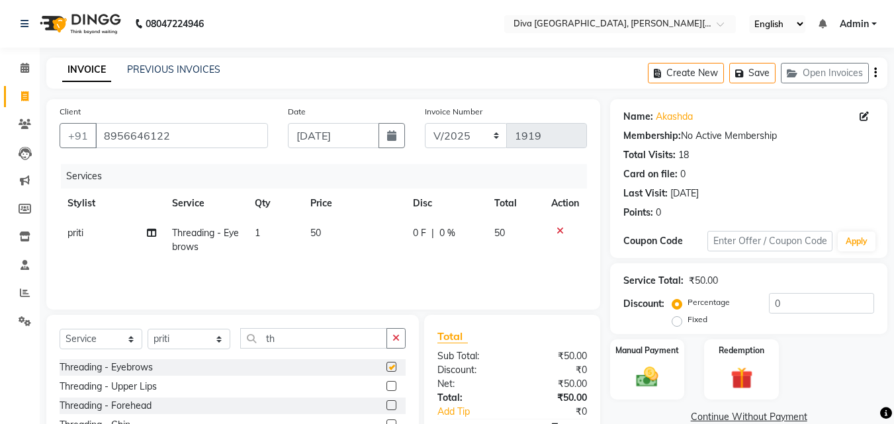
checkbox input "false"
click at [386, 387] on label at bounding box center [391, 386] width 10 height 10
click at [386, 387] on input "checkbox" at bounding box center [390, 386] width 9 height 9
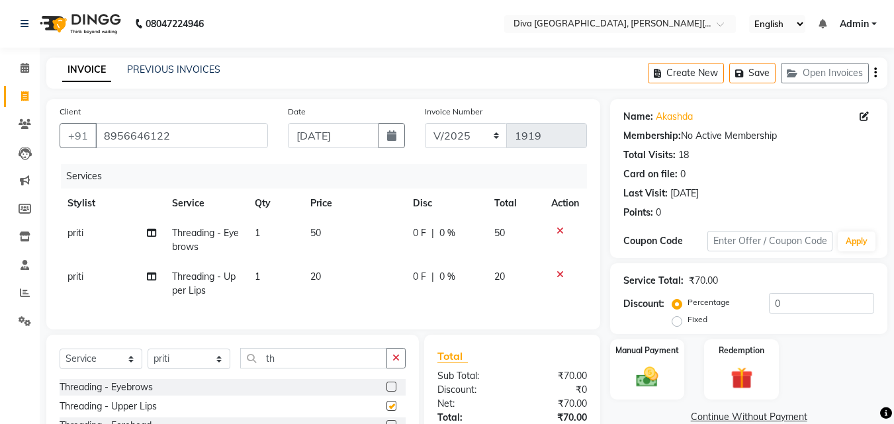
checkbox input "false"
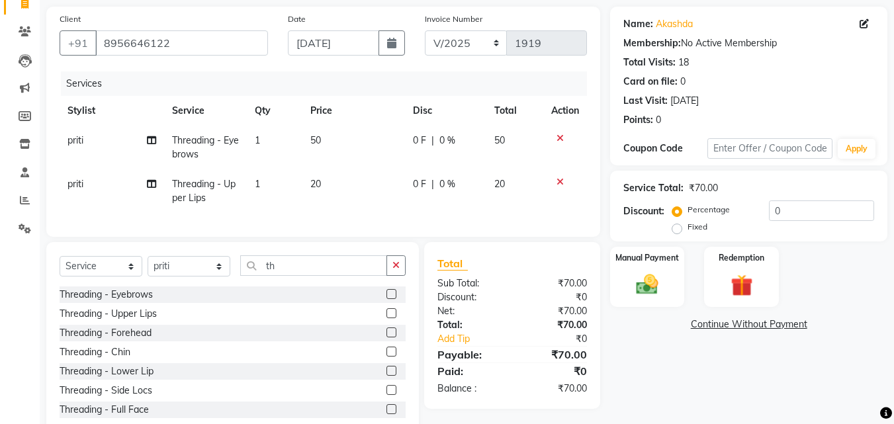
scroll to position [136, 0]
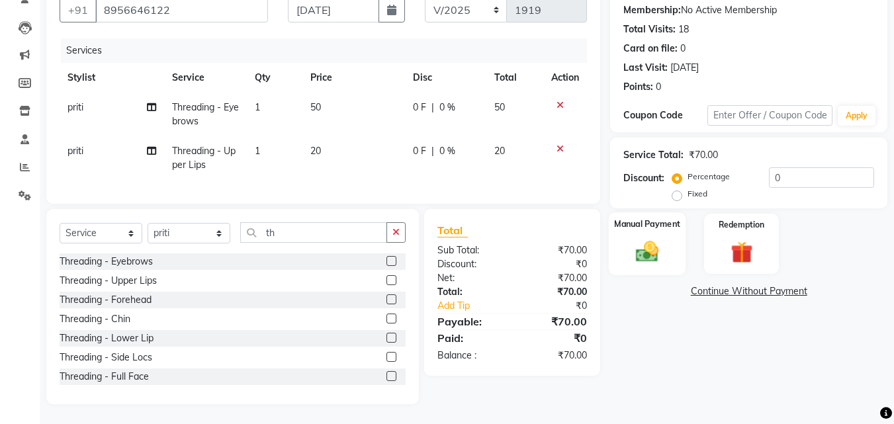
click at [650, 247] on img at bounding box center [646, 251] width 37 height 26
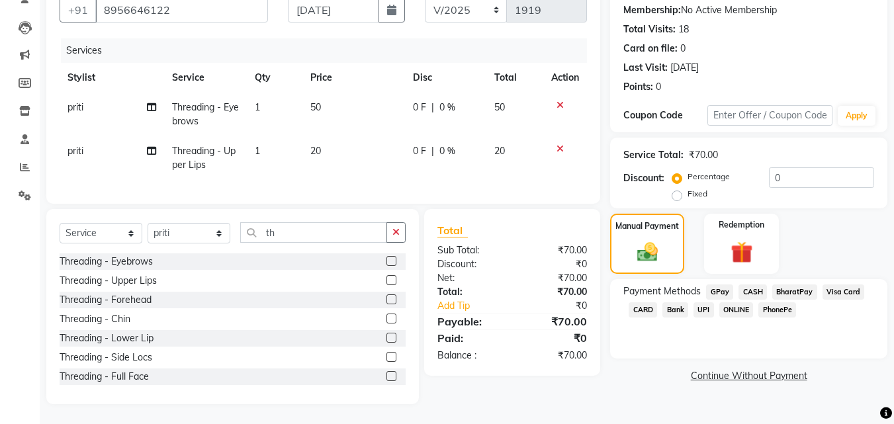
click at [717, 284] on span "GPay" at bounding box center [719, 291] width 27 height 15
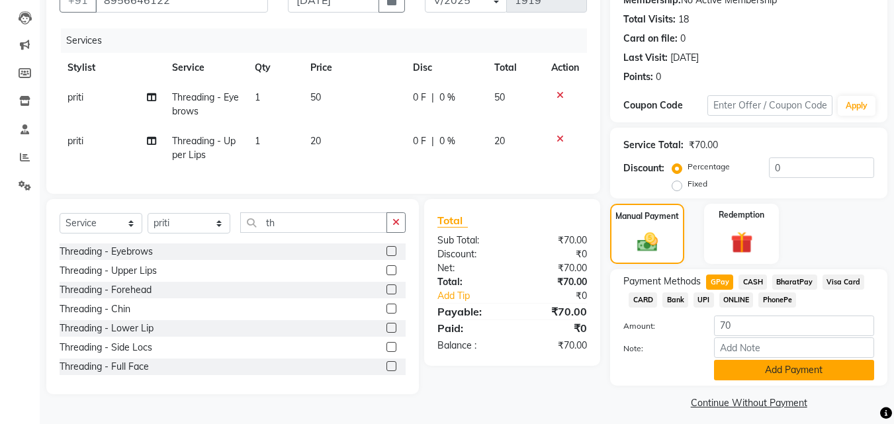
click at [763, 368] on button "Add Payment" at bounding box center [794, 370] width 160 height 21
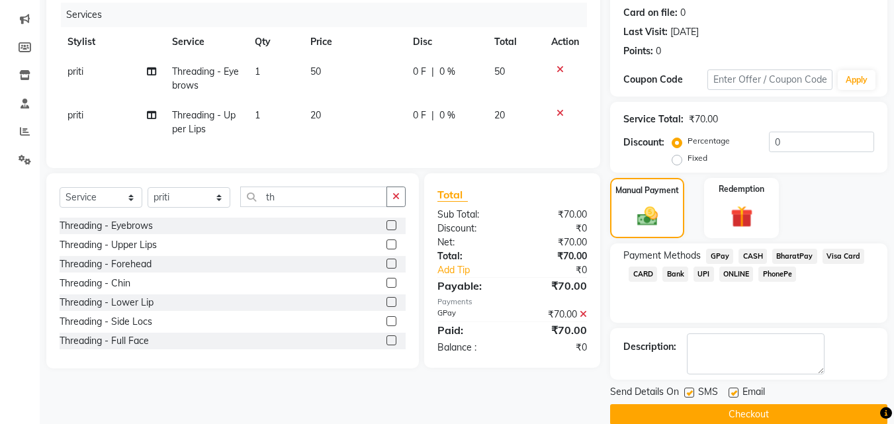
scroll to position [182, 0]
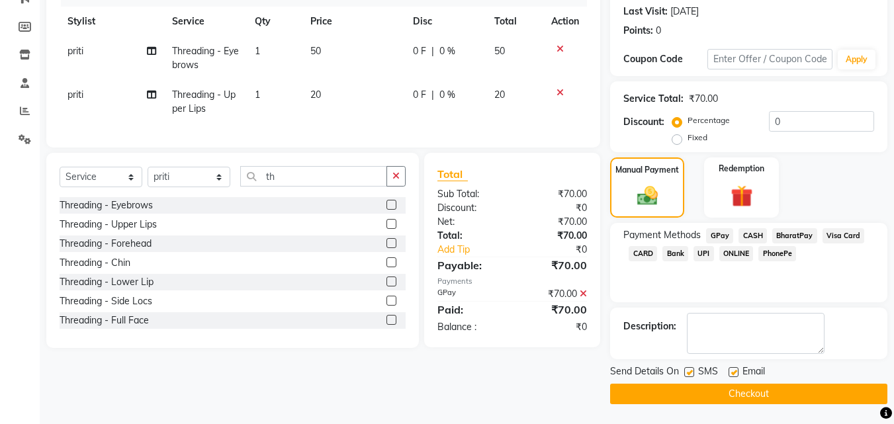
click at [851, 388] on button "Checkout" at bounding box center [748, 394] width 277 height 21
